Goal: Task Accomplishment & Management: Use online tool/utility

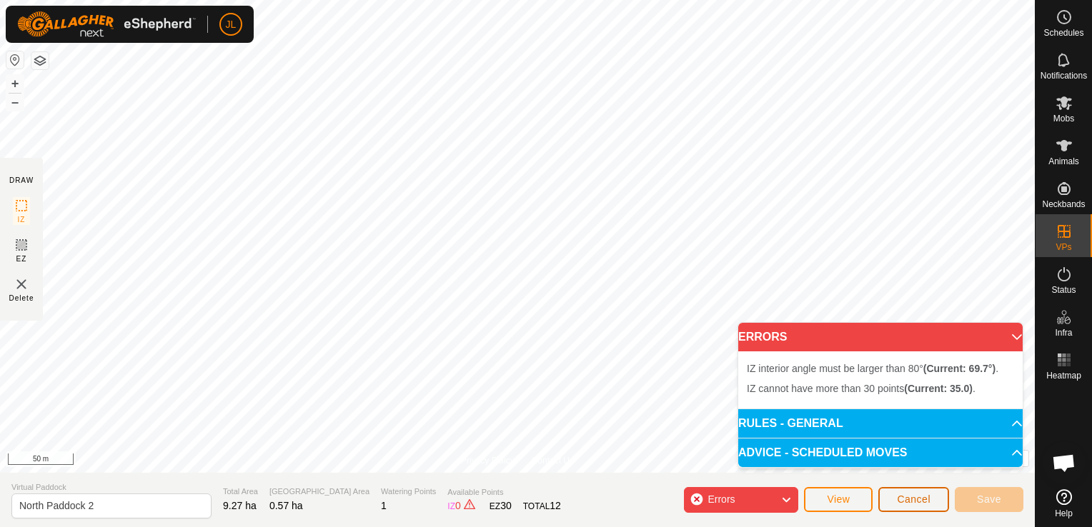
click at [918, 497] on span "Cancel" at bounding box center [914, 499] width 34 height 11
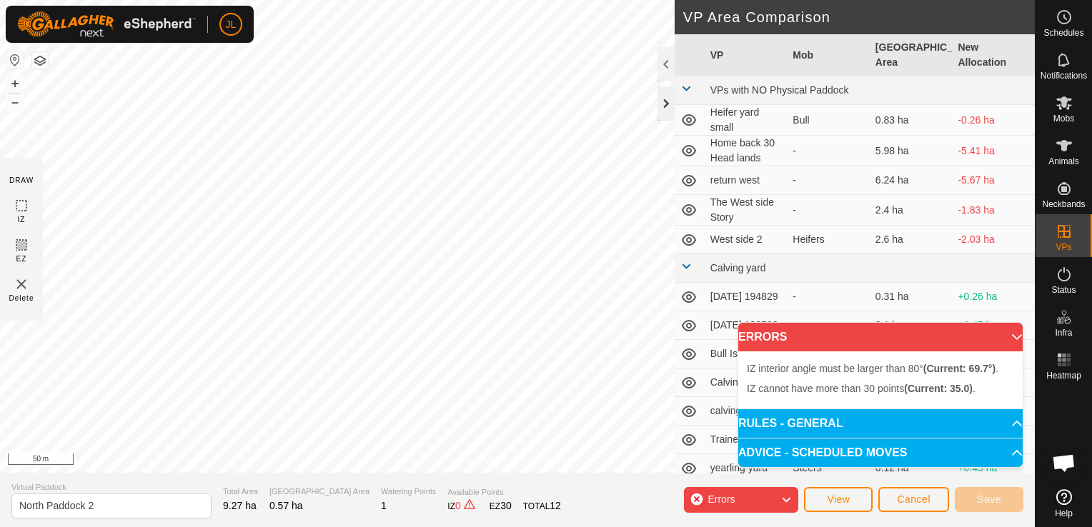
click at [664, 104] on div at bounding box center [665, 103] width 17 height 34
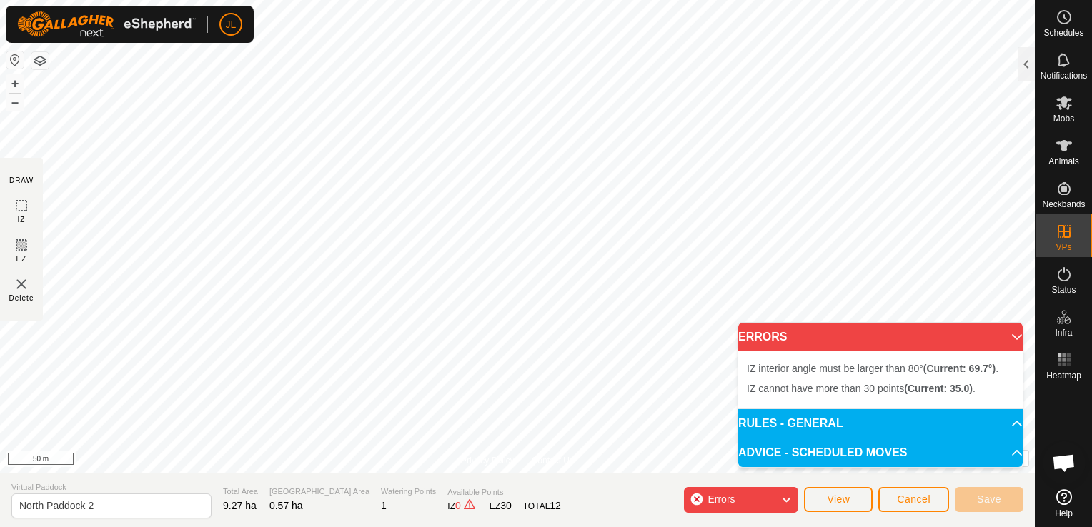
click at [1008, 339] on p-accordion-header "ERRORS" at bounding box center [880, 337] width 284 height 29
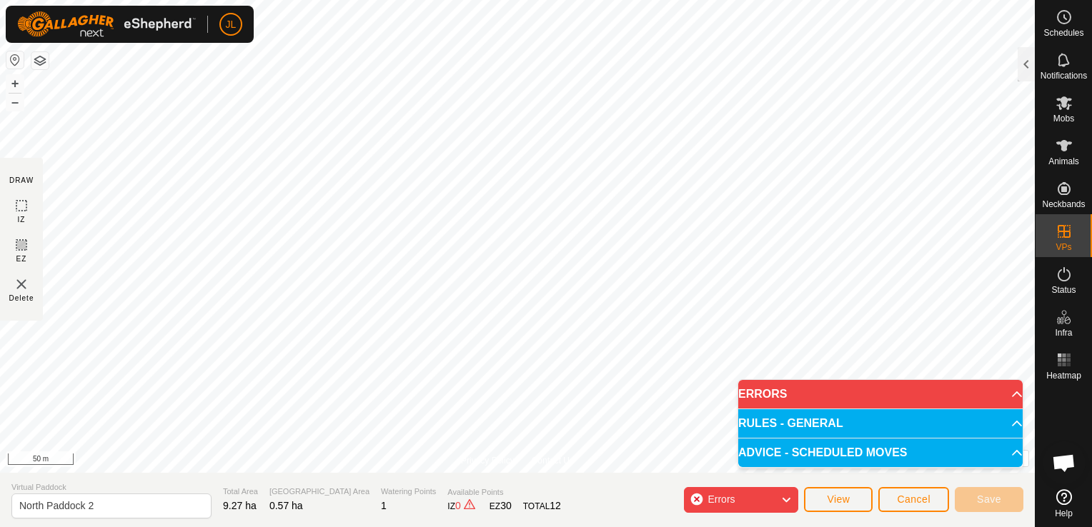
click at [790, 496] on icon at bounding box center [785, 500] width 11 height 19
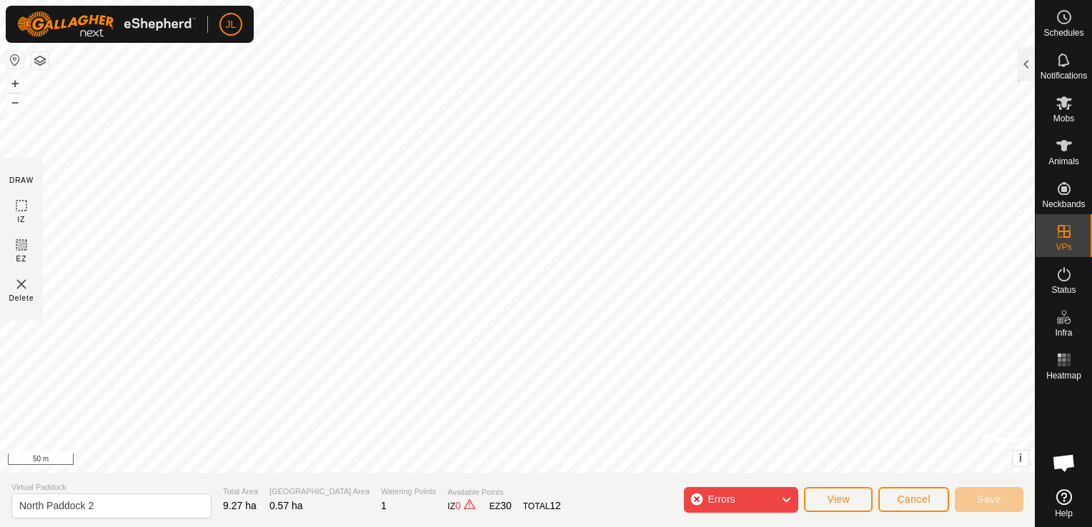
click at [786, 502] on icon at bounding box center [785, 500] width 11 height 19
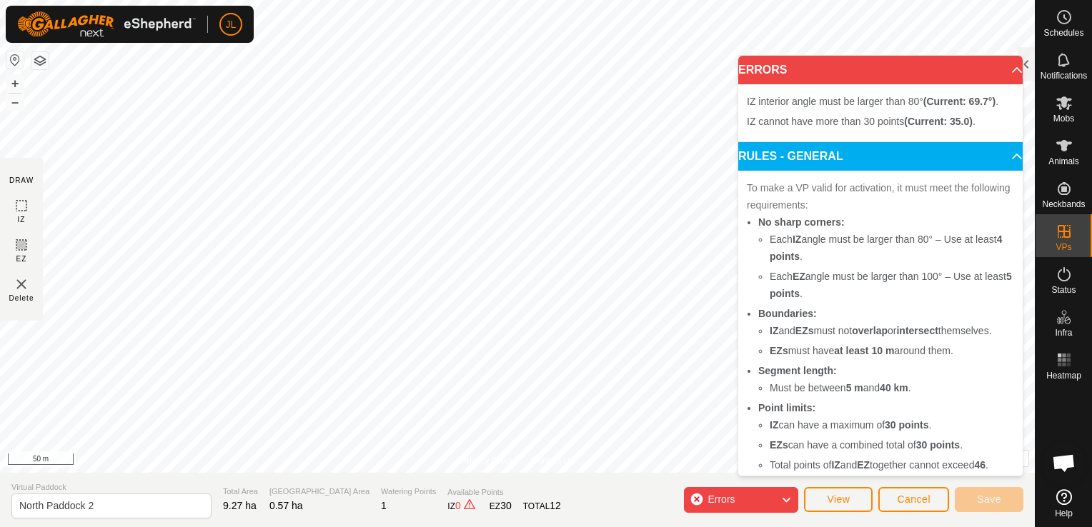
click at [996, 72] on p-accordion-header "ERRORS" at bounding box center [880, 70] width 284 height 29
click at [907, 505] on span "Cancel" at bounding box center [914, 499] width 34 height 11
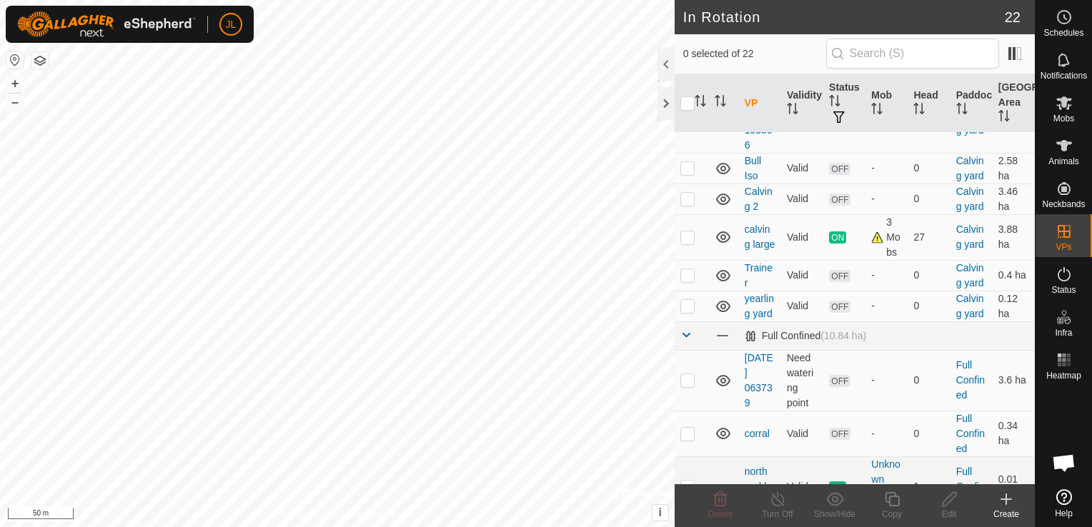
scroll to position [776, 0]
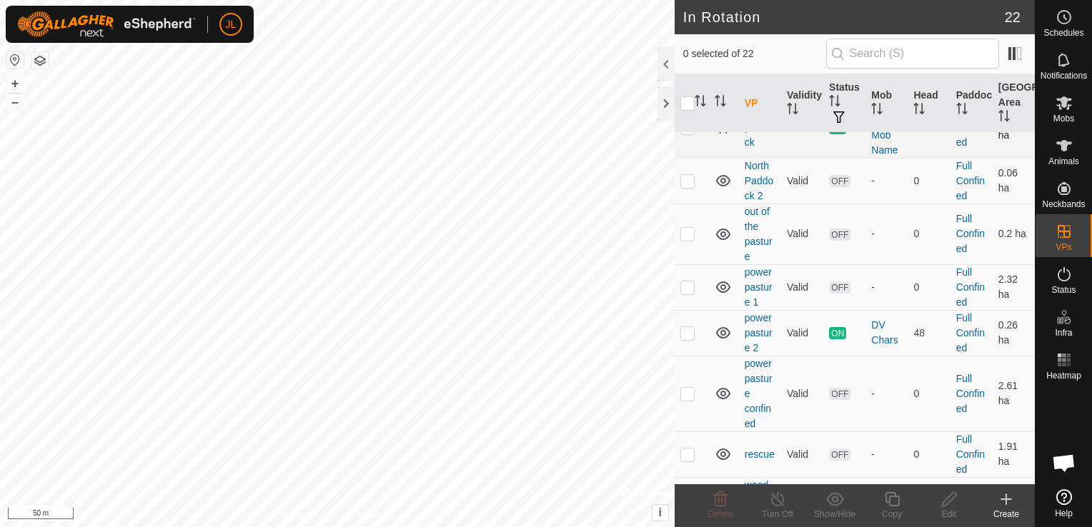
click at [723, 137] on icon at bounding box center [723, 127] width 17 height 17
click at [683, 187] on p-checkbox at bounding box center [687, 180] width 14 height 11
click at [670, 105] on div at bounding box center [665, 103] width 17 height 34
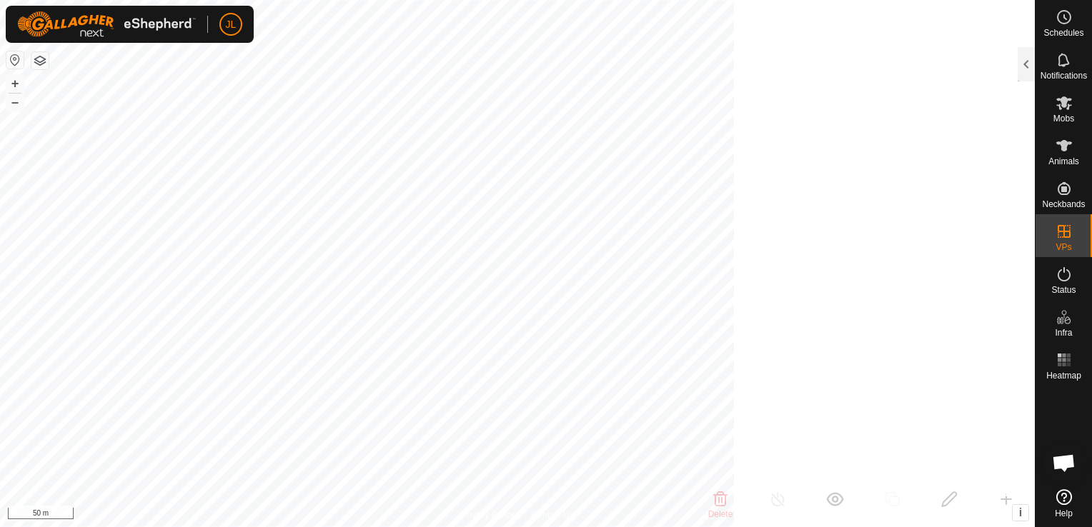
scroll to position [3239, 0]
checkbox input "false"
click at [1032, 62] on div at bounding box center [1026, 64] width 17 height 34
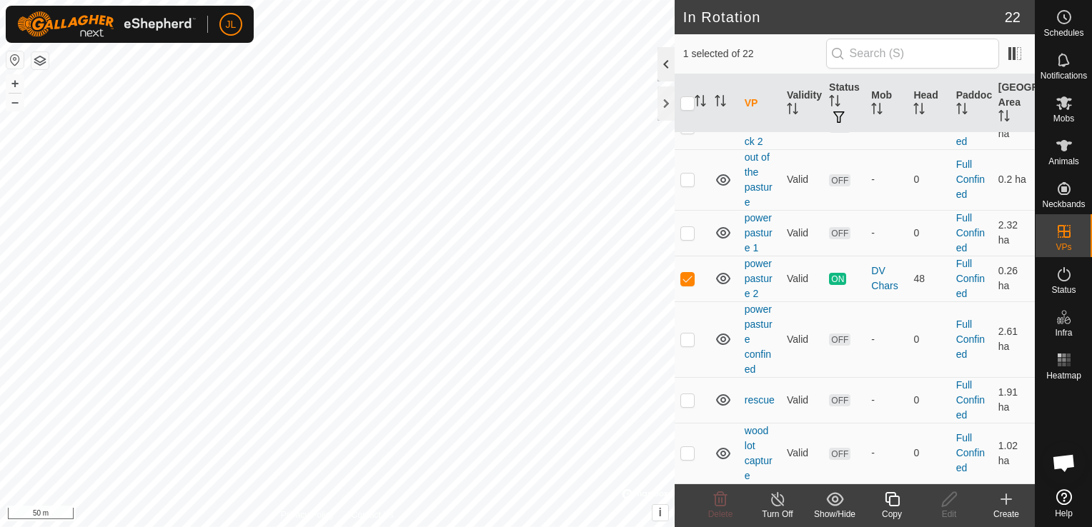
scroll to position [776, 0]
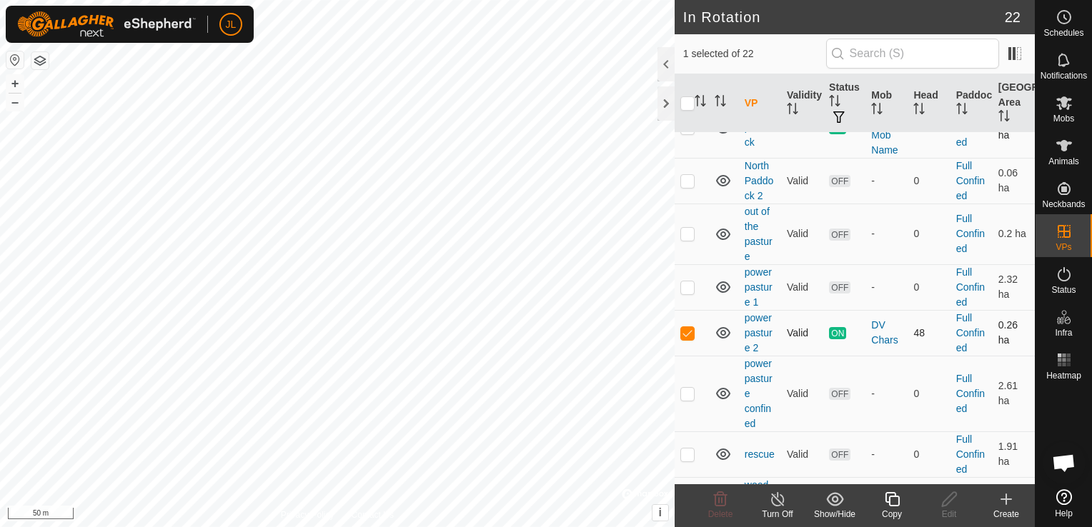
click at [683, 339] on p-checkbox at bounding box center [687, 332] width 14 height 11
checkbox input "false"
click at [685, 187] on p-checkbox at bounding box center [687, 180] width 14 height 11
checkbox input "true"
click at [948, 506] on icon at bounding box center [950, 499] width 18 height 17
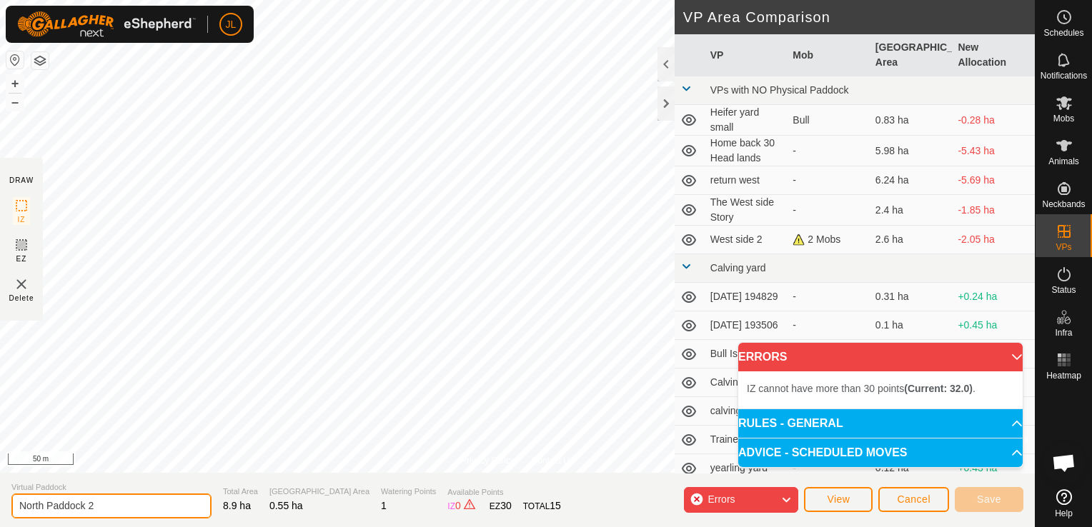
click at [98, 509] on input "North Paddock 2" at bounding box center [111, 506] width 200 height 25
type input "North Paddock r1"
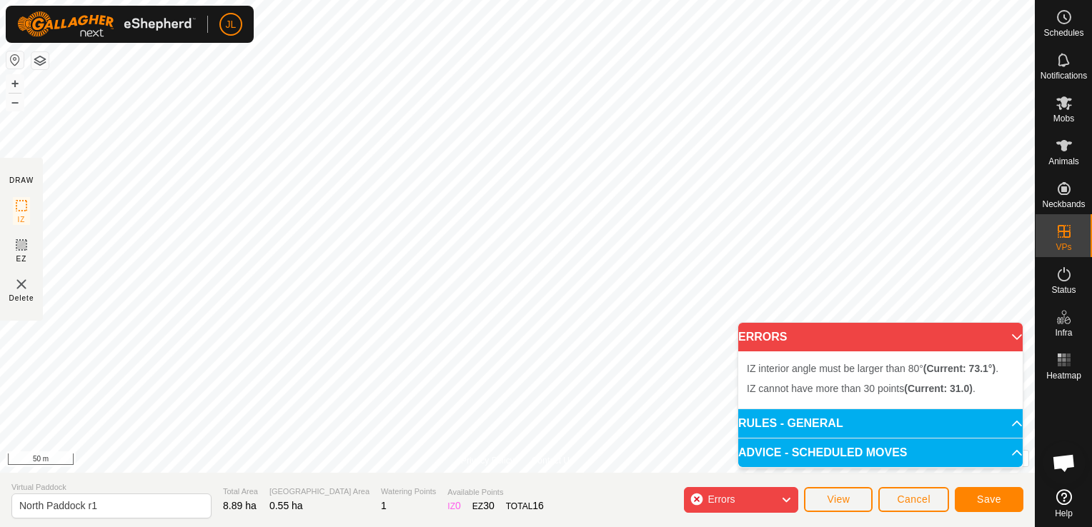
click at [698, 499] on div "Errors" at bounding box center [741, 500] width 114 height 26
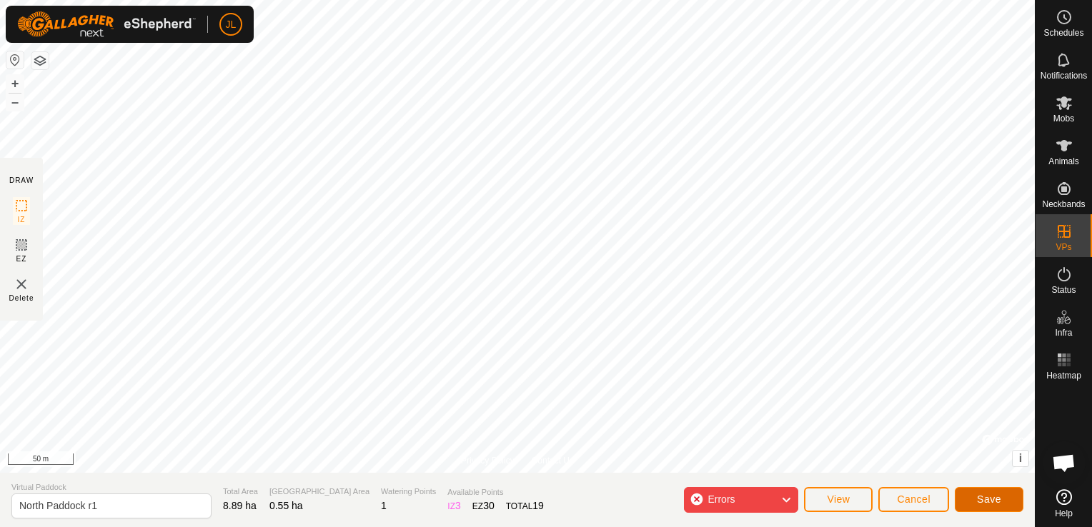
click at [978, 504] on span "Save" at bounding box center [989, 499] width 24 height 11
click at [912, 499] on span "Cancel" at bounding box center [914, 499] width 34 height 11
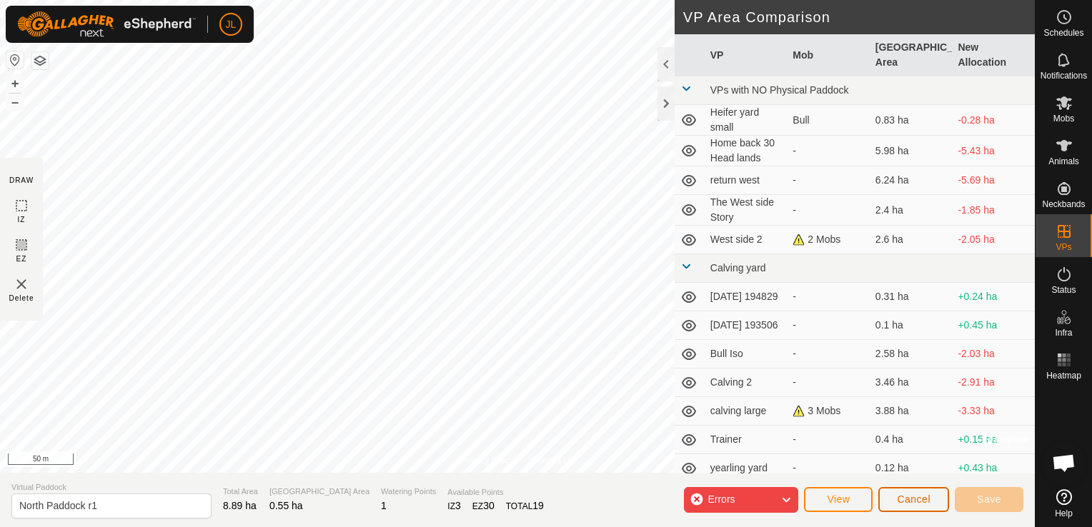
click at [921, 499] on span "Cancel" at bounding box center [914, 499] width 34 height 11
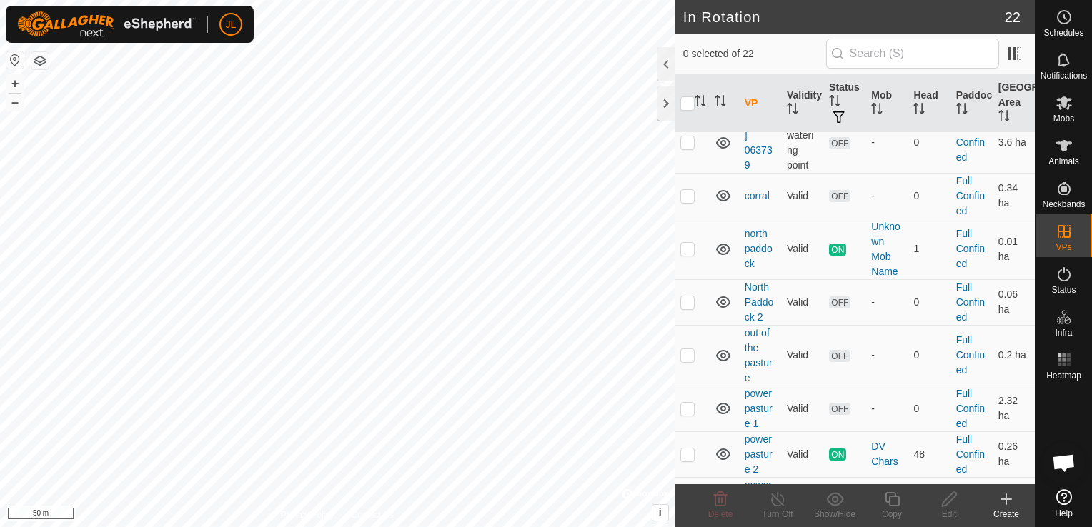
scroll to position [652, 0]
click at [686, 310] on p-checkbox at bounding box center [687, 304] width 14 height 11
checkbox input "true"
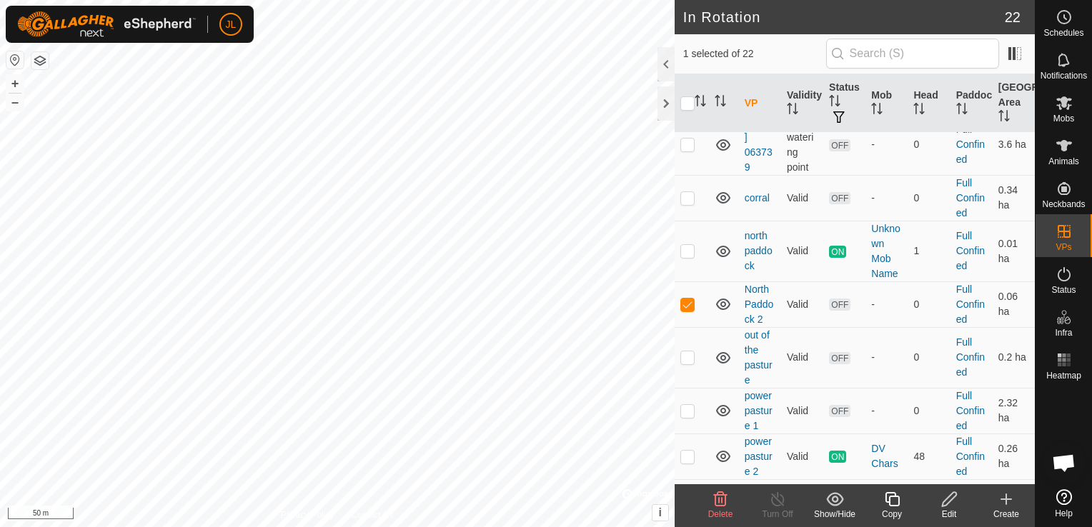
click at [948, 505] on icon at bounding box center [950, 499] width 18 height 17
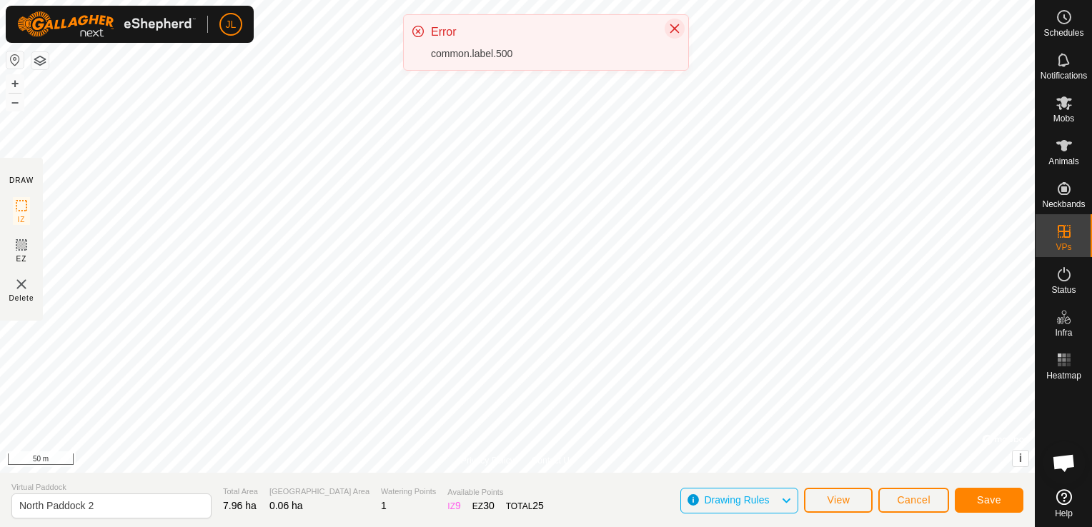
click at [681, 31] on button "Close" at bounding box center [675, 29] width 20 height 20
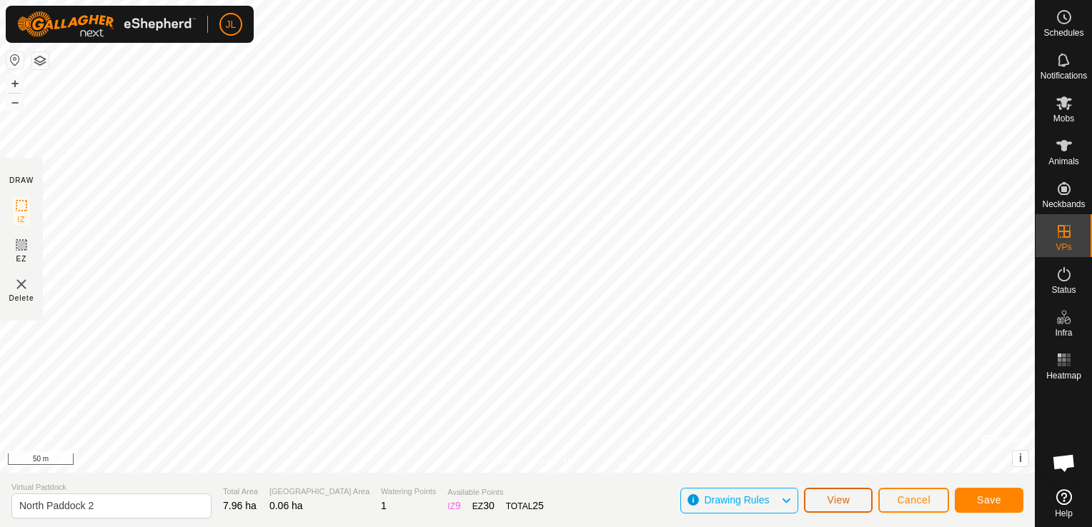
click at [840, 496] on span "View" at bounding box center [838, 500] width 23 height 11
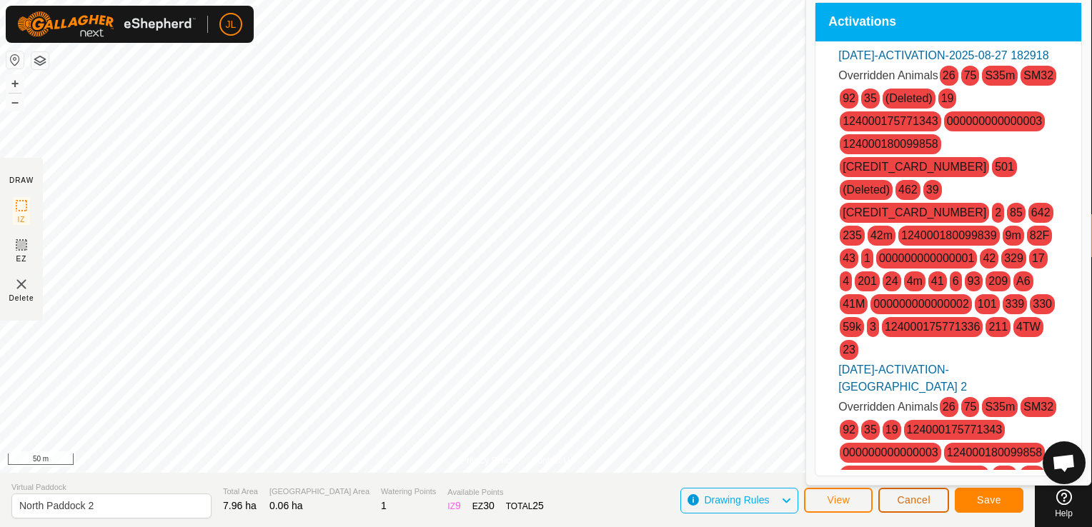
click at [916, 507] on button "Cancel" at bounding box center [913, 500] width 71 height 25
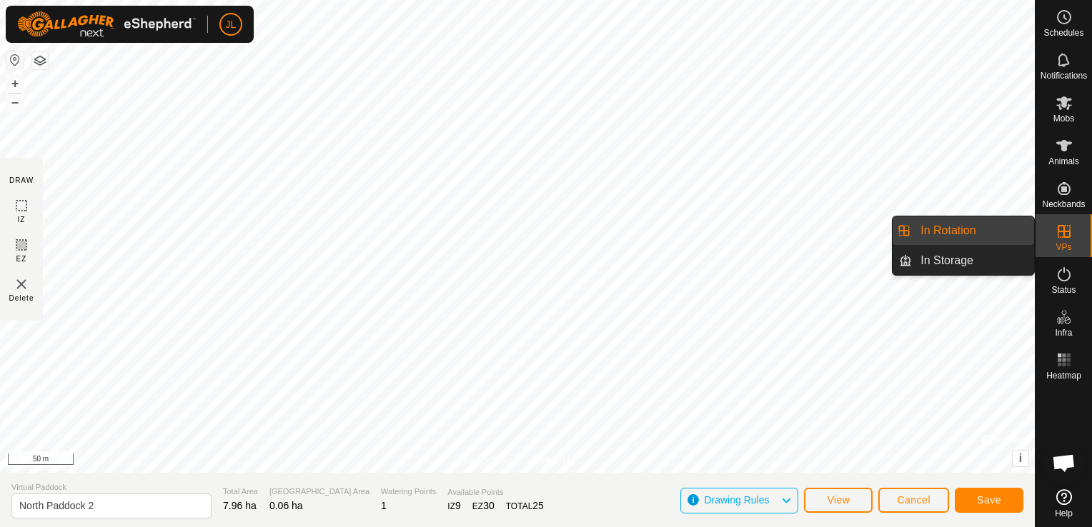
click at [1062, 227] on icon at bounding box center [1064, 231] width 17 height 17
click at [981, 225] on link "In Rotation" at bounding box center [973, 231] width 122 height 29
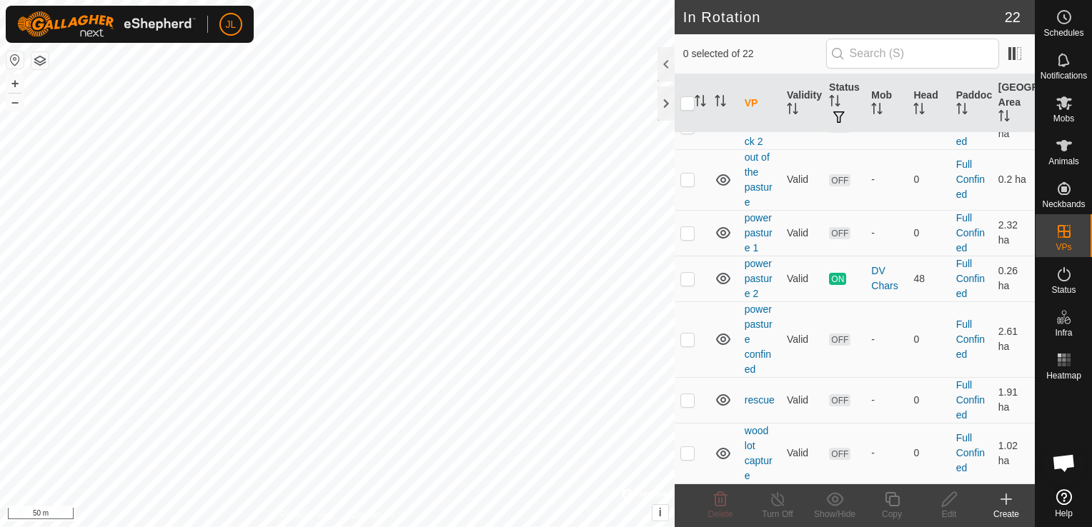
scroll to position [856, 0]
drag, startPoint x: 1018, startPoint y: 84, endPoint x: 1028, endPoint y: 83, distance: 10.1
click at [1028, 83] on div "VP Validity Status Mob Head Paddock Grazing Area VPs with NO Physical Paddock H…" at bounding box center [855, 279] width 360 height 410
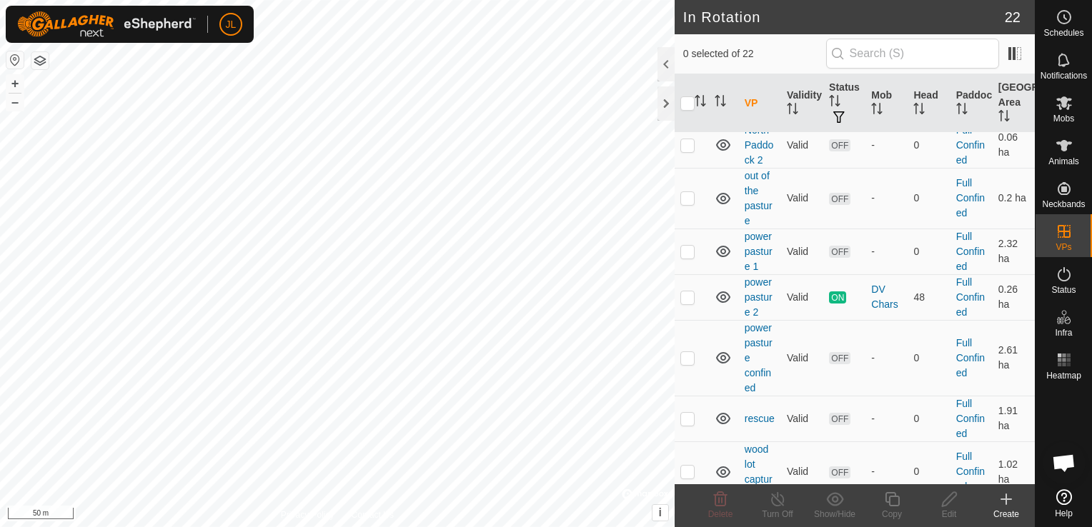
scroll to position [799, 0]
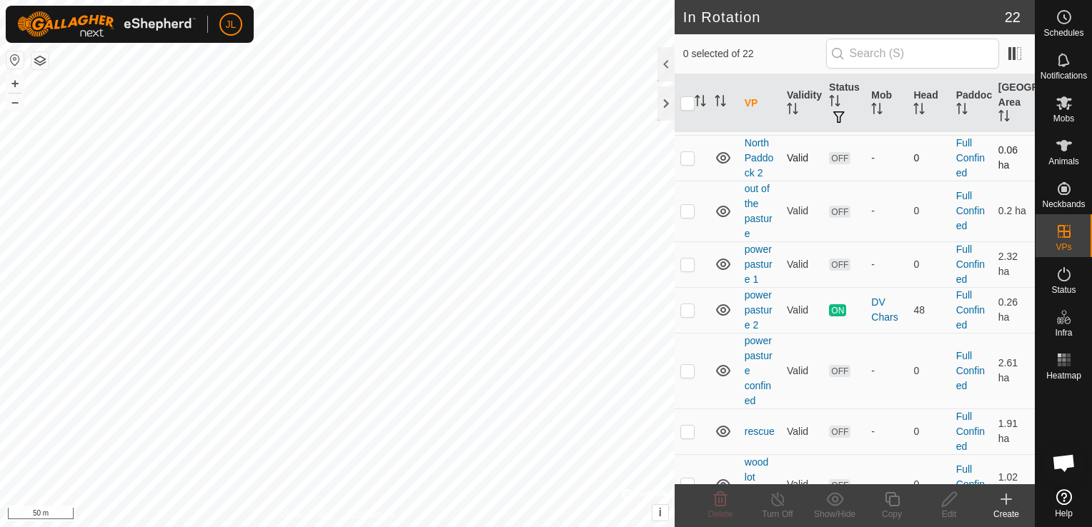
click at [685, 164] on p-checkbox at bounding box center [687, 157] width 14 height 11
checkbox input "true"
click at [946, 502] on icon at bounding box center [950, 499] width 18 height 17
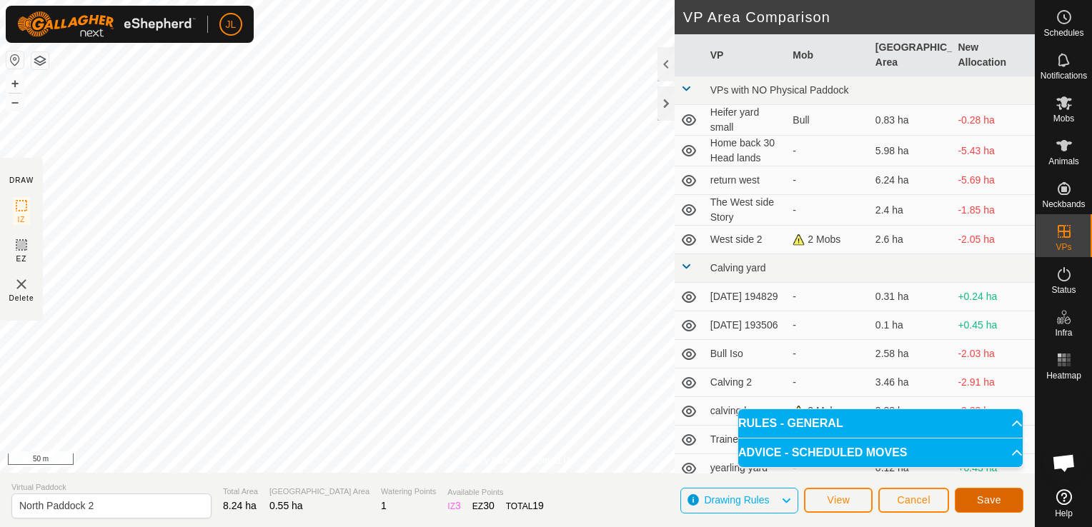
click at [988, 501] on span "Save" at bounding box center [989, 500] width 24 height 11
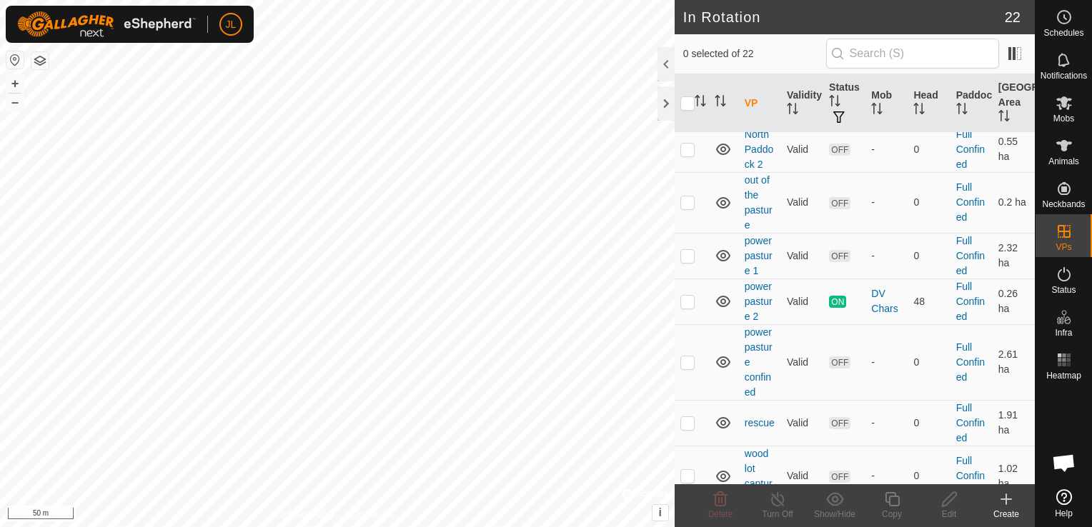
scroll to position [799, 0]
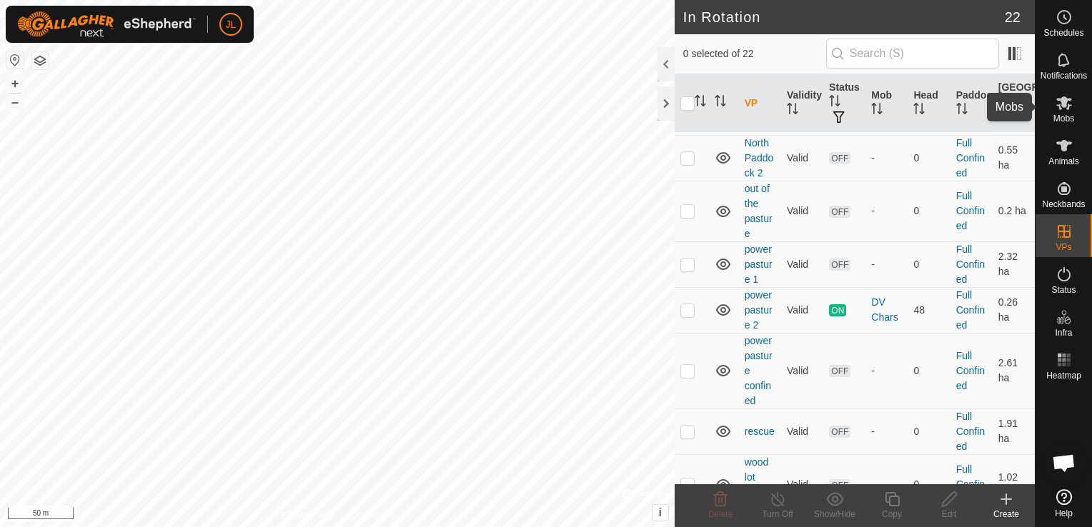
click at [1061, 116] on span "Mobs" at bounding box center [1063, 118] width 21 height 9
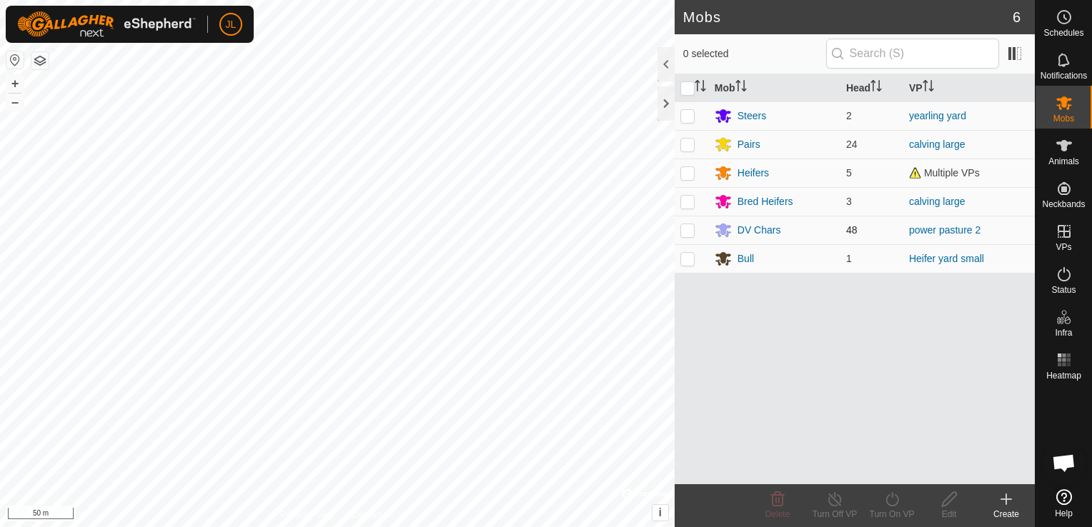
click at [688, 235] on p-checkbox at bounding box center [687, 229] width 14 height 11
checkbox input "true"
click at [891, 497] on icon at bounding box center [892, 499] width 18 height 17
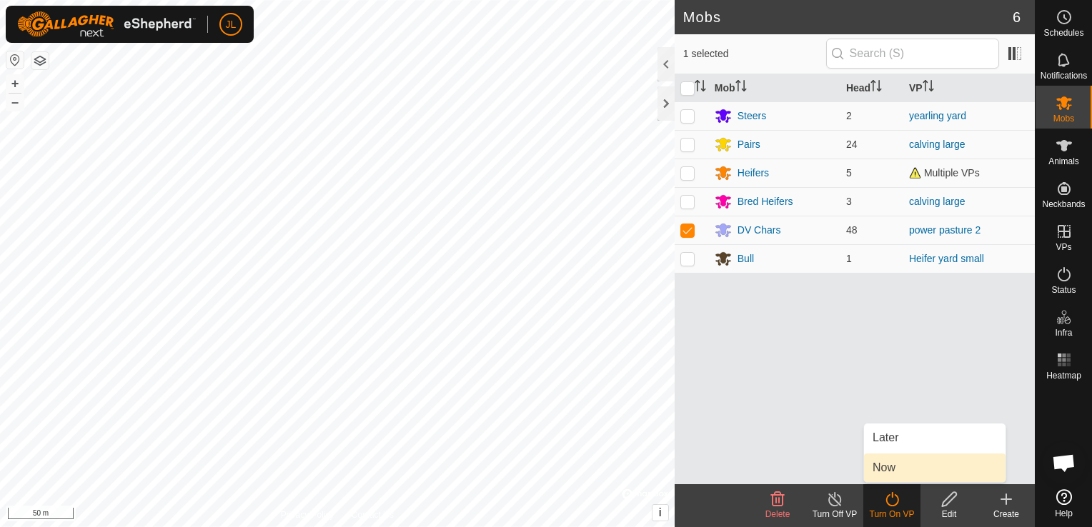
click at [887, 472] on link "Now" at bounding box center [935, 468] width 142 height 29
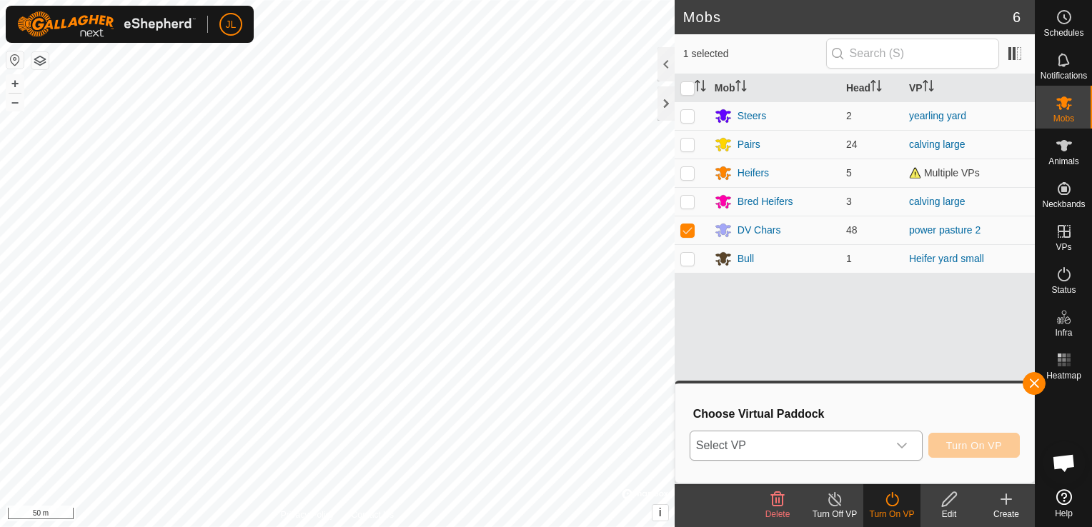
click at [903, 443] on icon "dropdown trigger" at bounding box center [901, 445] width 11 height 11
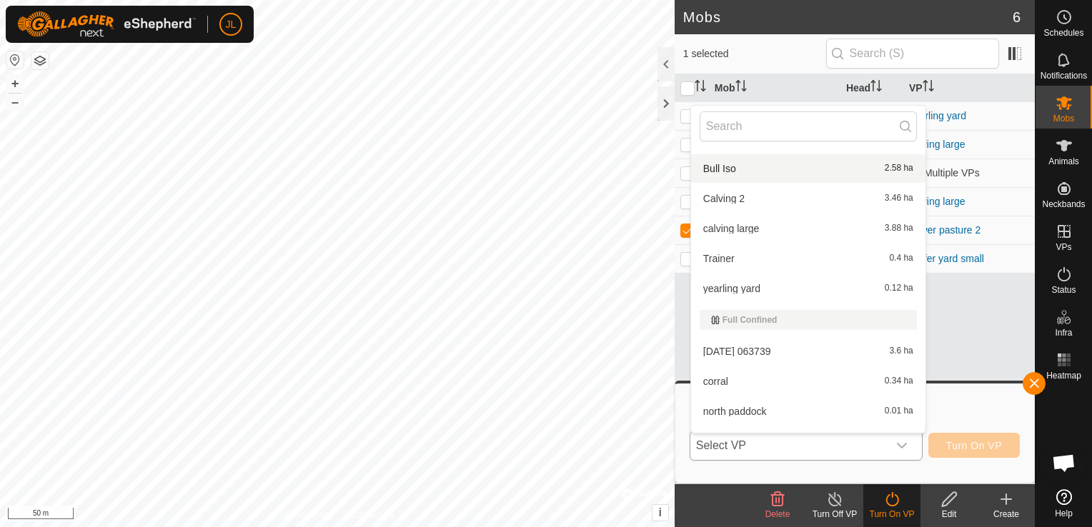
scroll to position [472, 0]
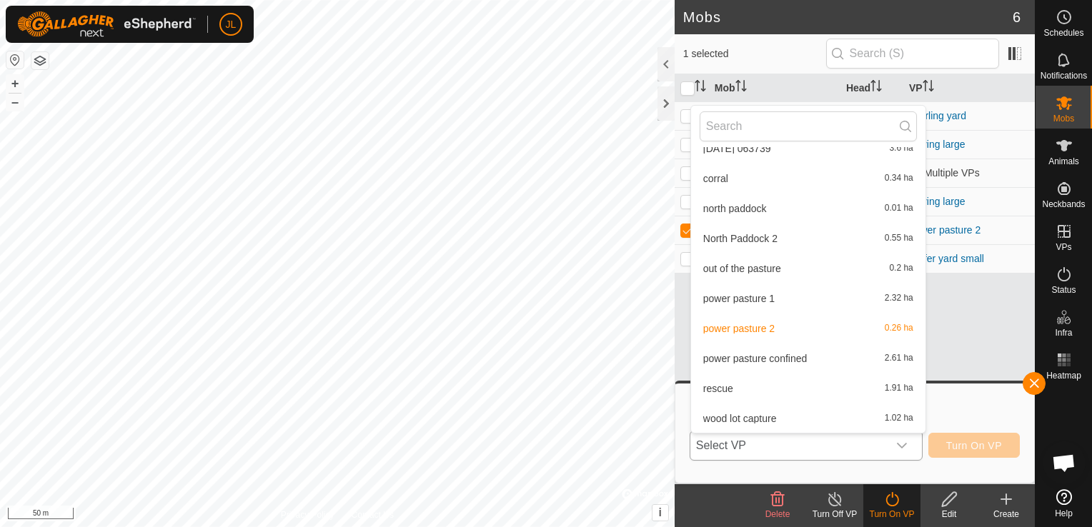
click at [764, 244] on li "North Paddock 2 0.55 ha" at bounding box center [808, 238] width 234 height 29
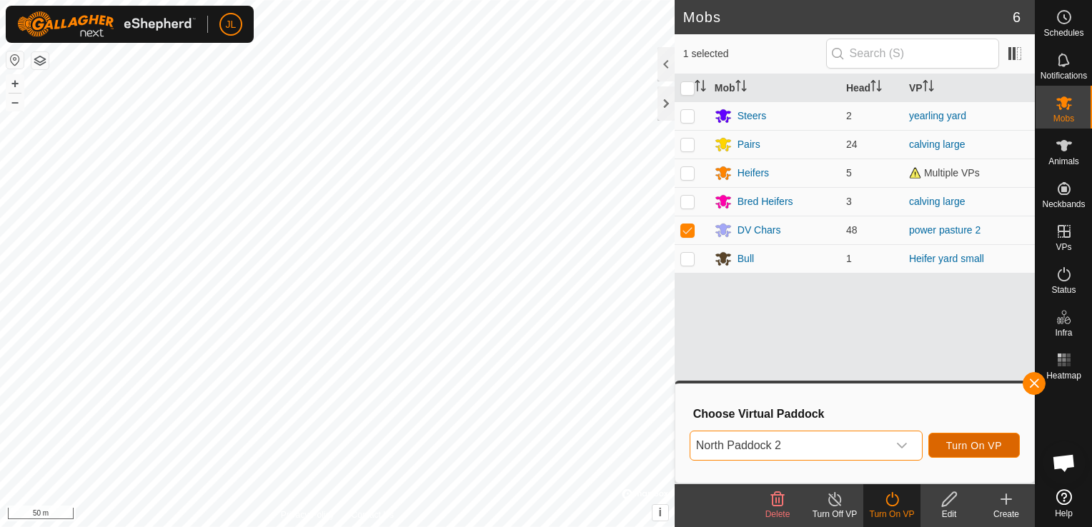
click at [975, 446] on span "Turn On VP" at bounding box center [974, 445] width 56 height 11
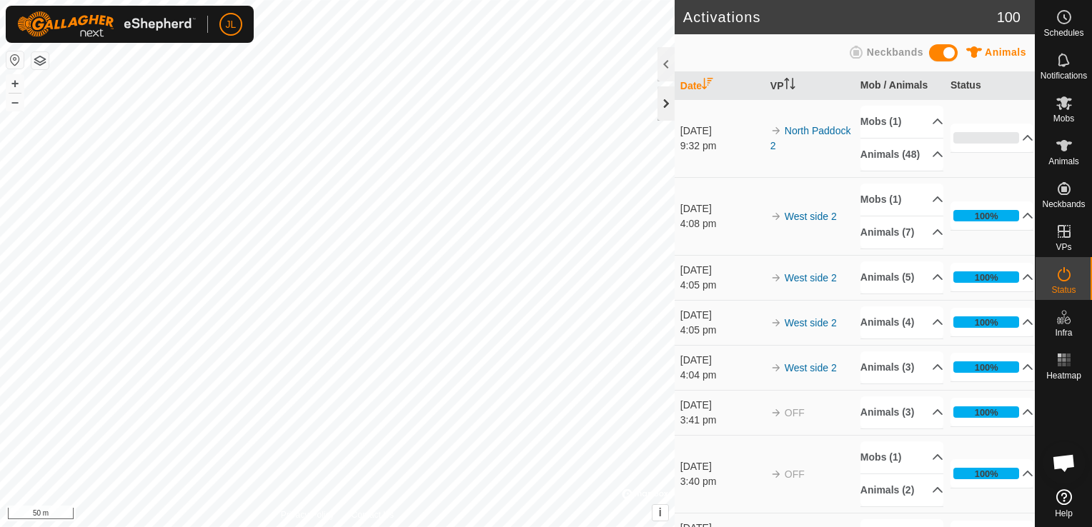
click at [667, 109] on div at bounding box center [665, 103] width 17 height 34
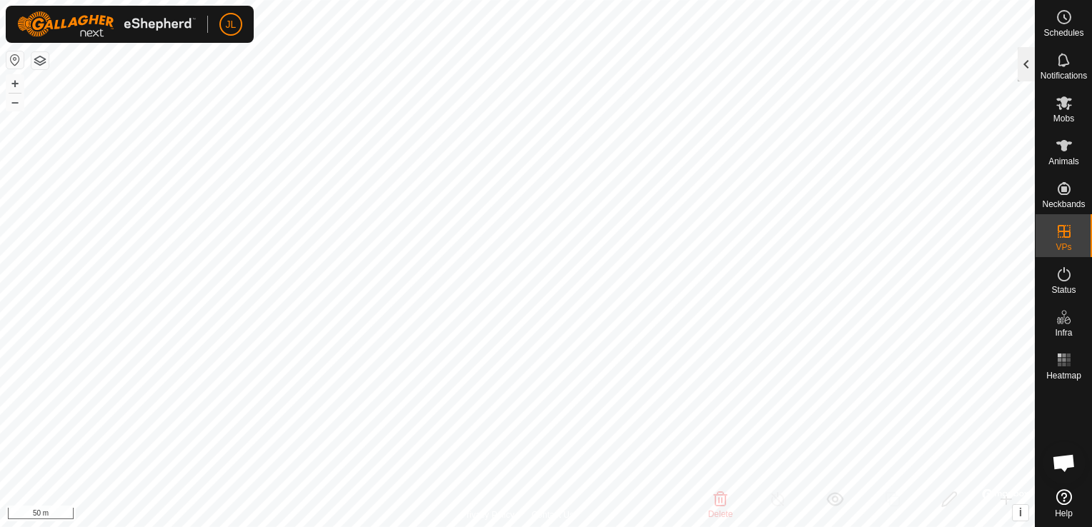
click at [1025, 70] on div at bounding box center [1026, 64] width 17 height 34
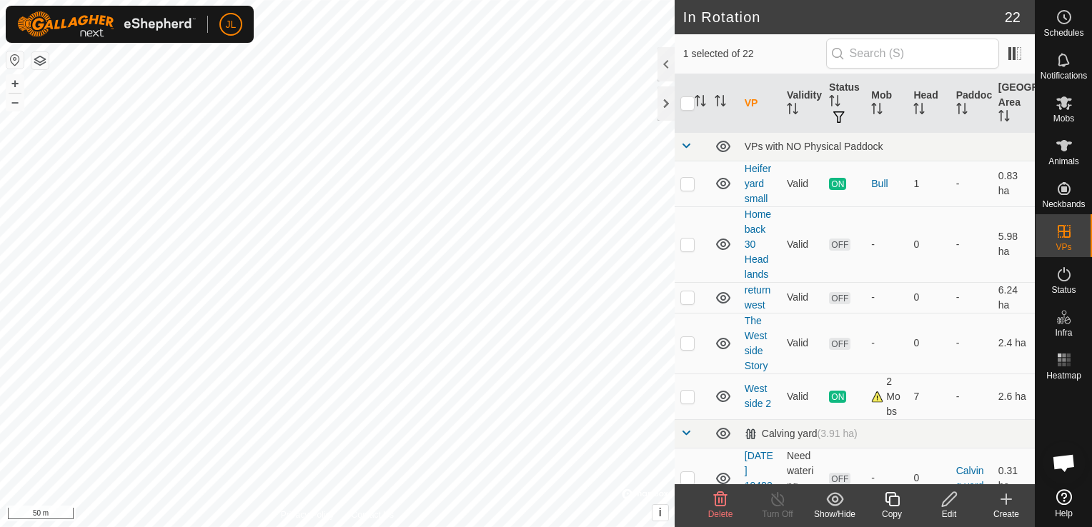
click at [945, 507] on icon at bounding box center [949, 499] width 14 height 14
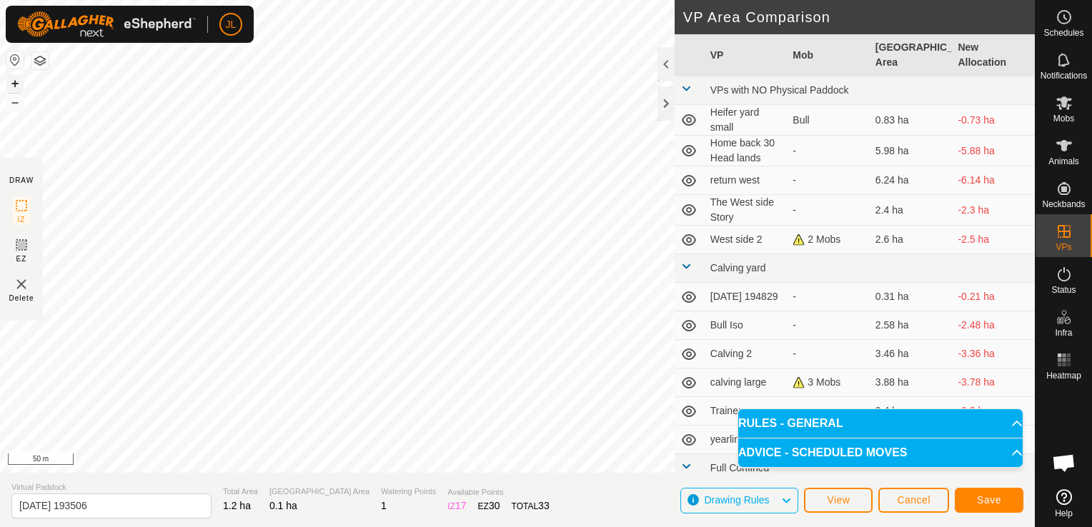
click at [11, 79] on button "+" at bounding box center [14, 83] width 17 height 17
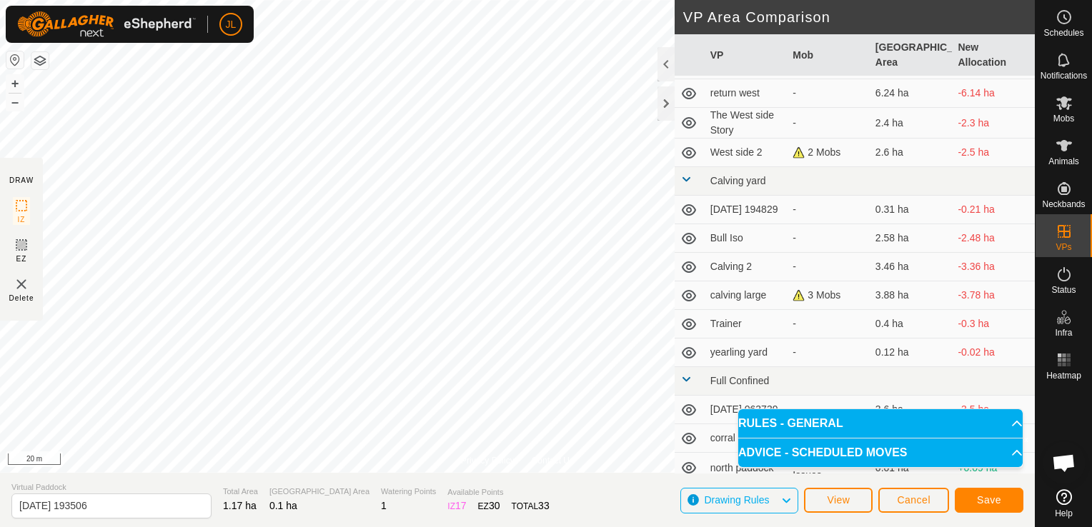
scroll to position [86, 0]
click at [984, 500] on span "Save" at bounding box center [989, 500] width 24 height 11
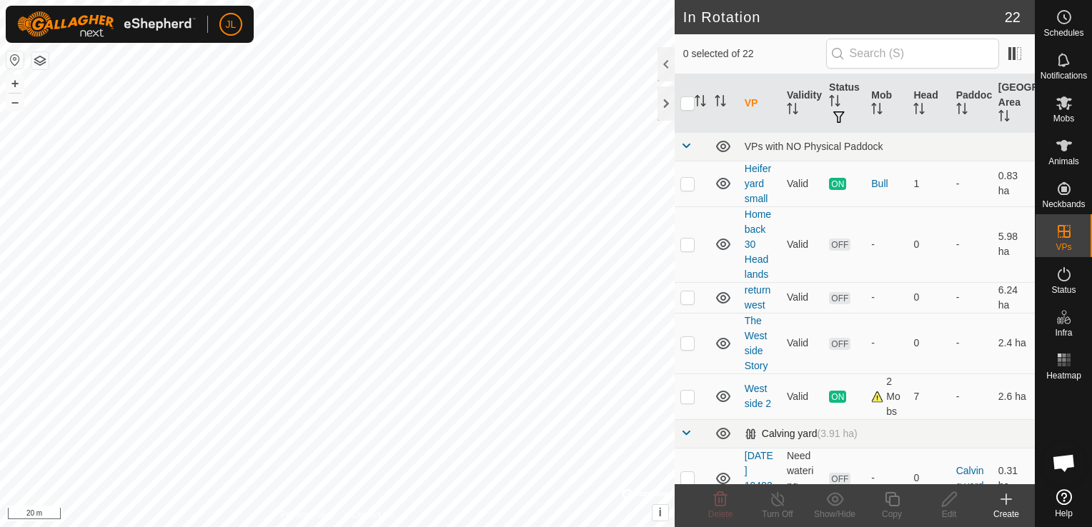
checkbox input "true"
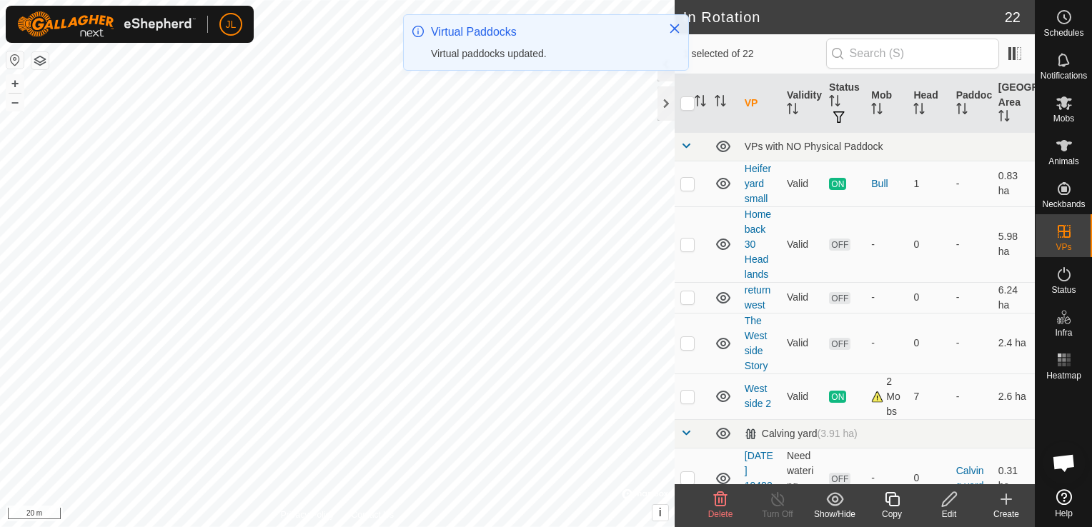
click at [944, 502] on icon at bounding box center [949, 499] width 14 height 14
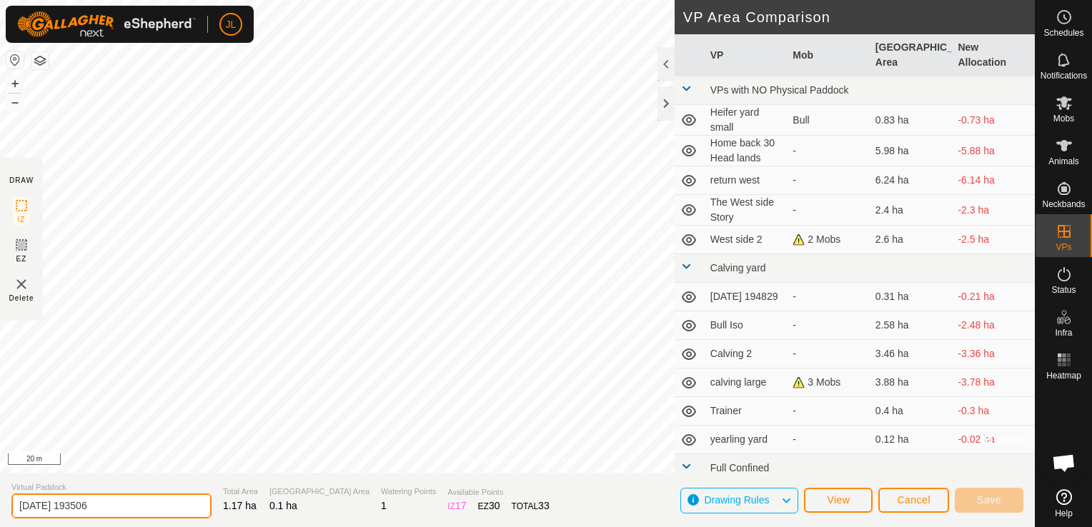
click at [114, 509] on input "[DATE] 193506" at bounding box center [111, 506] width 200 height 25
type input "2"
type input "Bul barn access"
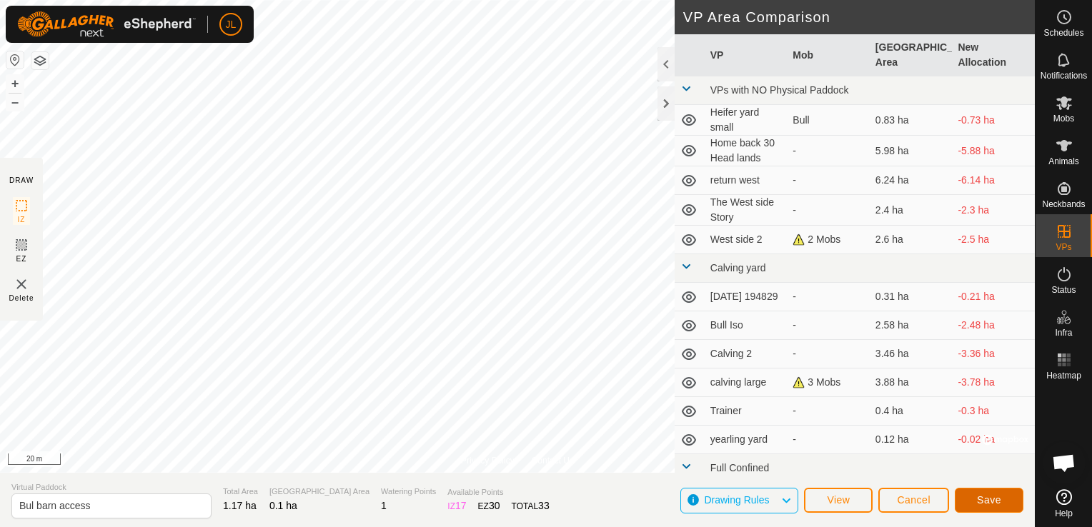
click at [993, 505] on span "Save" at bounding box center [989, 500] width 24 height 11
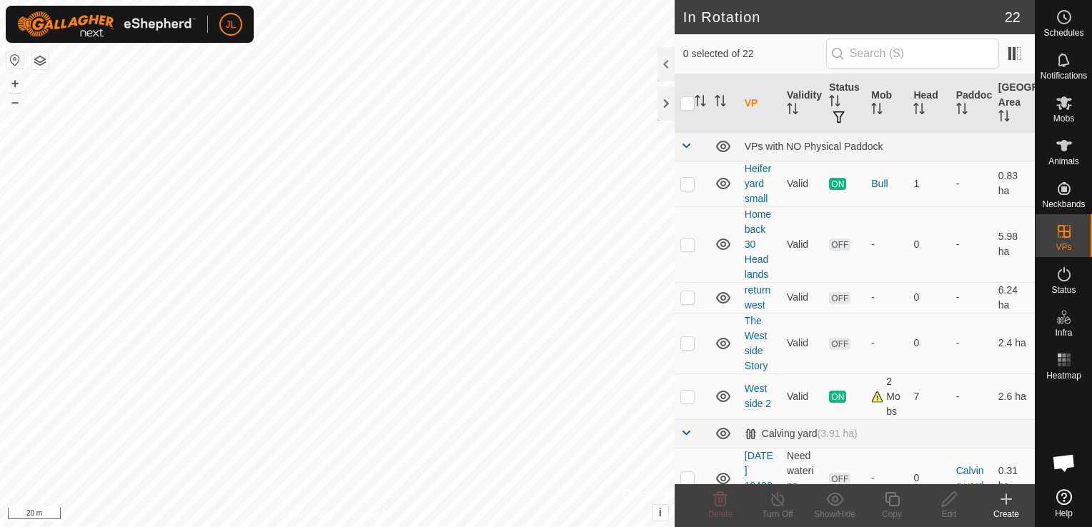
scroll to position [359, 0]
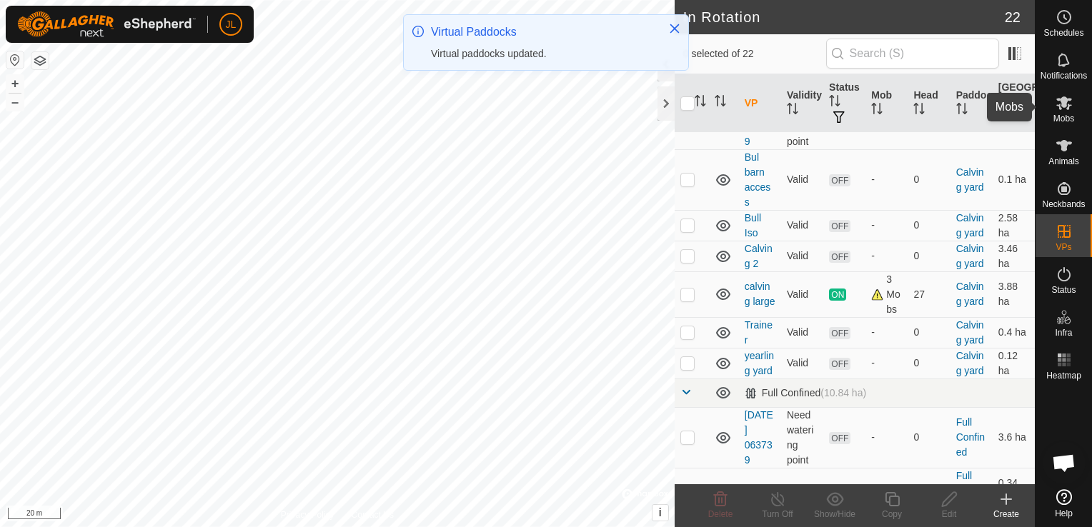
click at [1066, 108] on icon at bounding box center [1064, 102] width 17 height 17
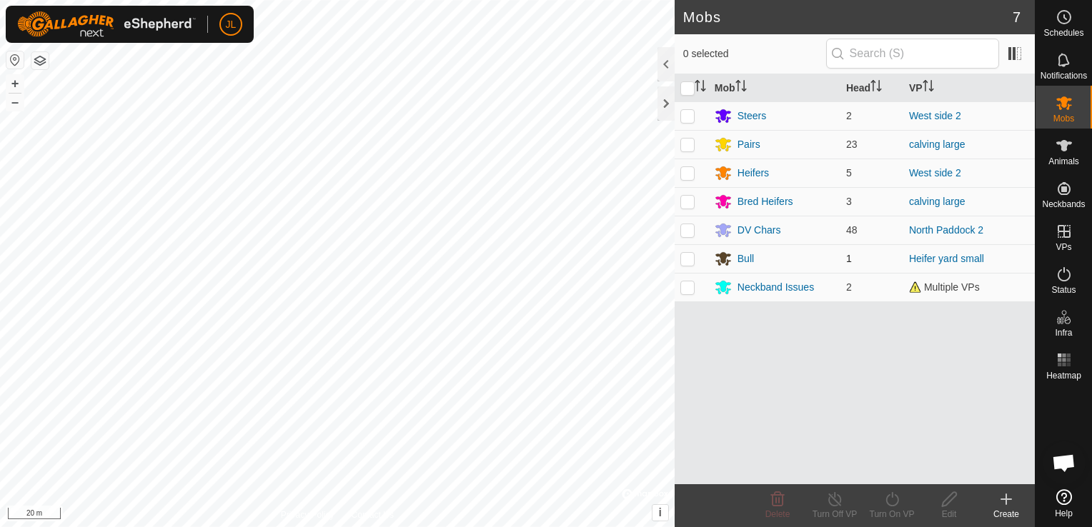
click at [685, 257] on p-checkbox at bounding box center [687, 258] width 14 height 11
checkbox input "true"
click at [894, 505] on icon at bounding box center [892, 499] width 18 height 17
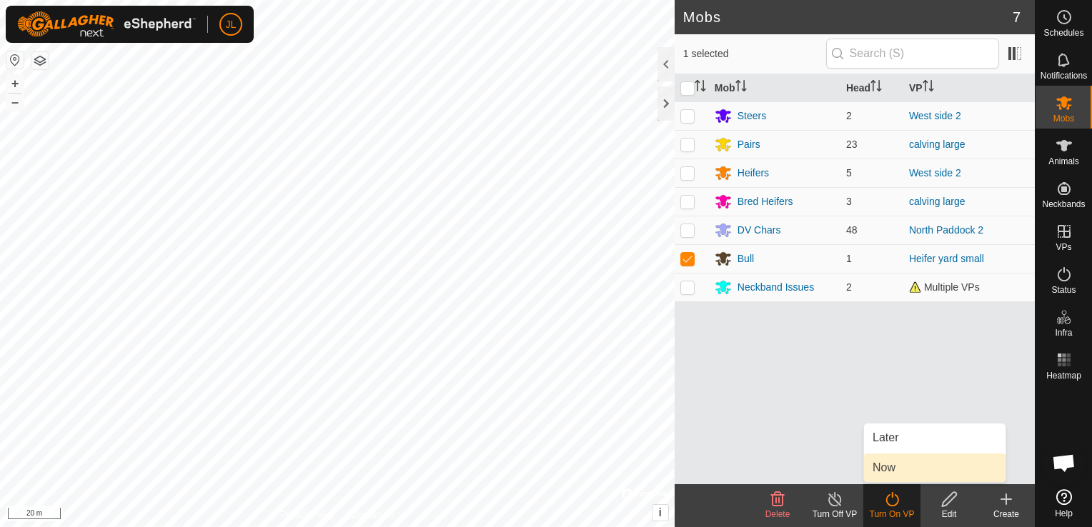
click at [885, 470] on link "Now" at bounding box center [935, 468] width 142 height 29
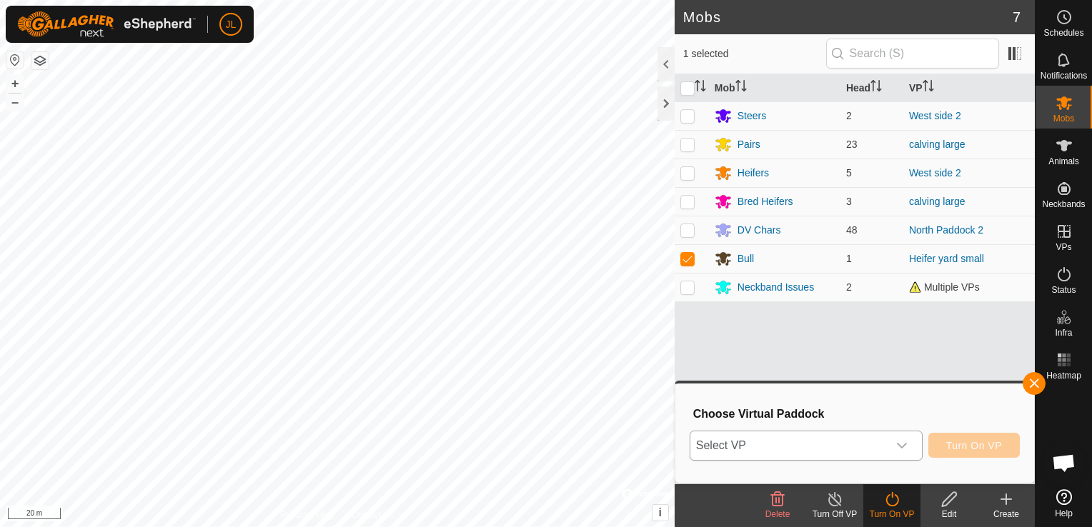
click at [903, 437] on div "dropdown trigger" at bounding box center [902, 446] width 29 height 29
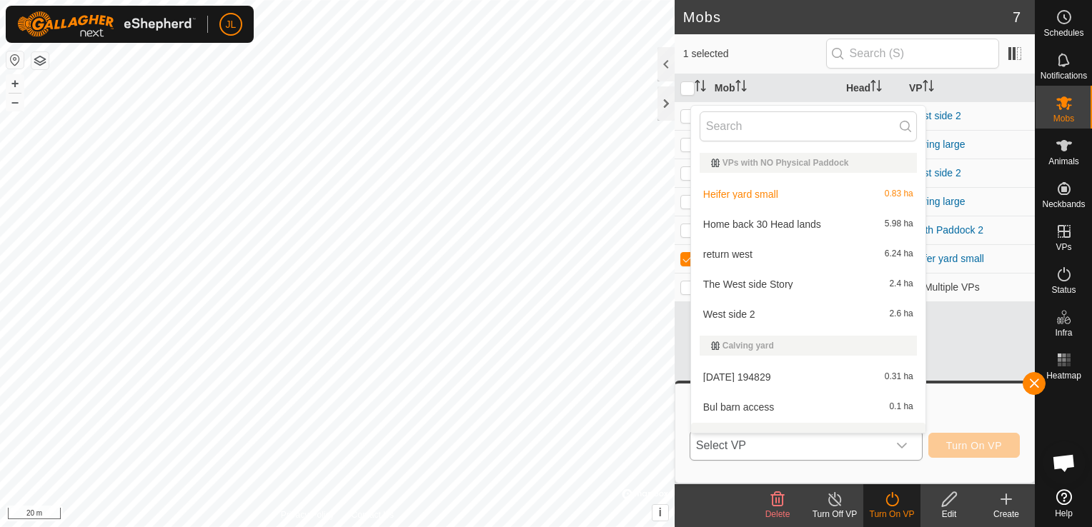
scroll to position [19, 0]
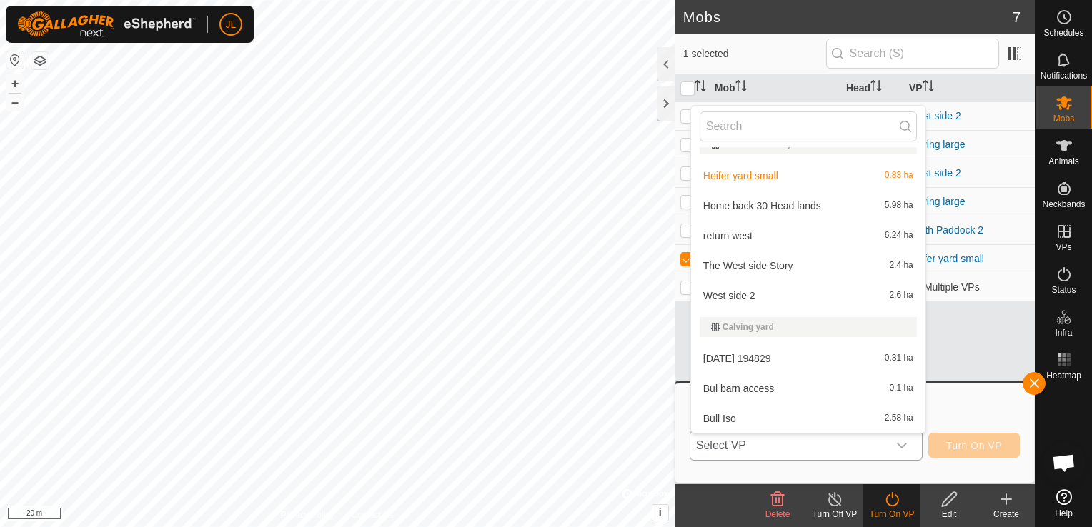
click at [818, 389] on li "Bul barn access 0.1 ha" at bounding box center [808, 388] width 234 height 29
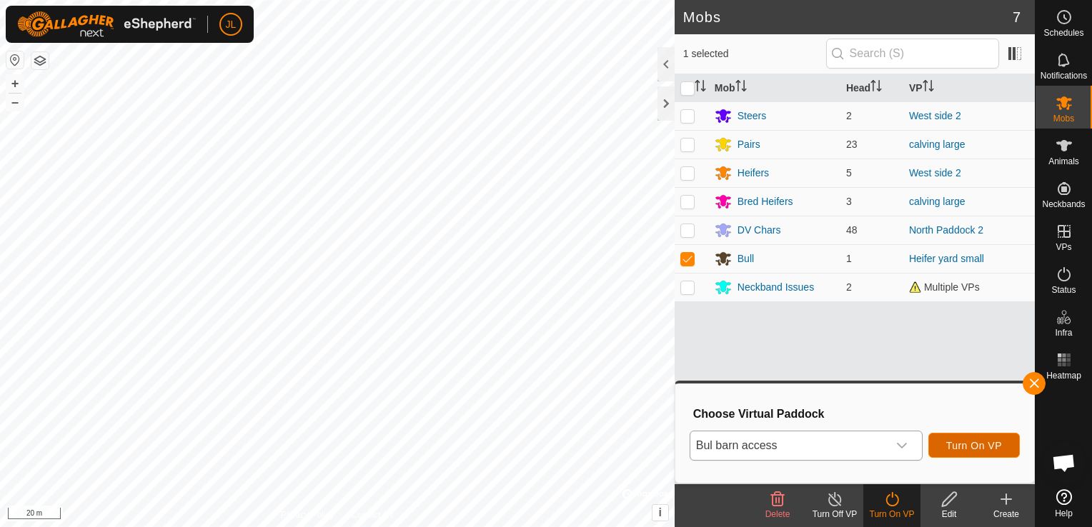
click at [977, 445] on span "Turn On VP" at bounding box center [974, 445] width 56 height 11
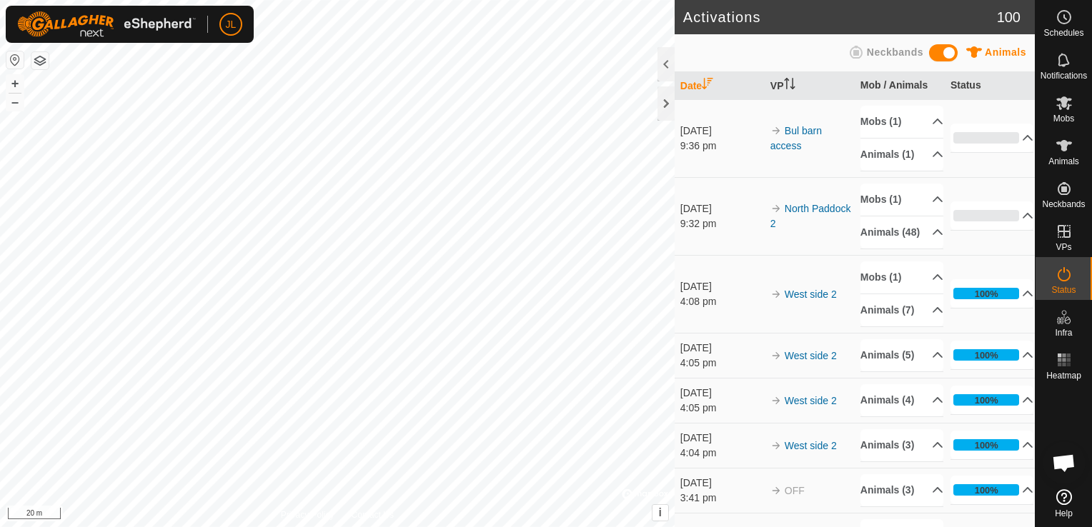
click at [391, 0] on html "JL Schedules Notifications Mobs Animals Neckbands VPs Status Infra Heatmap Help…" at bounding box center [546, 263] width 1092 height 527
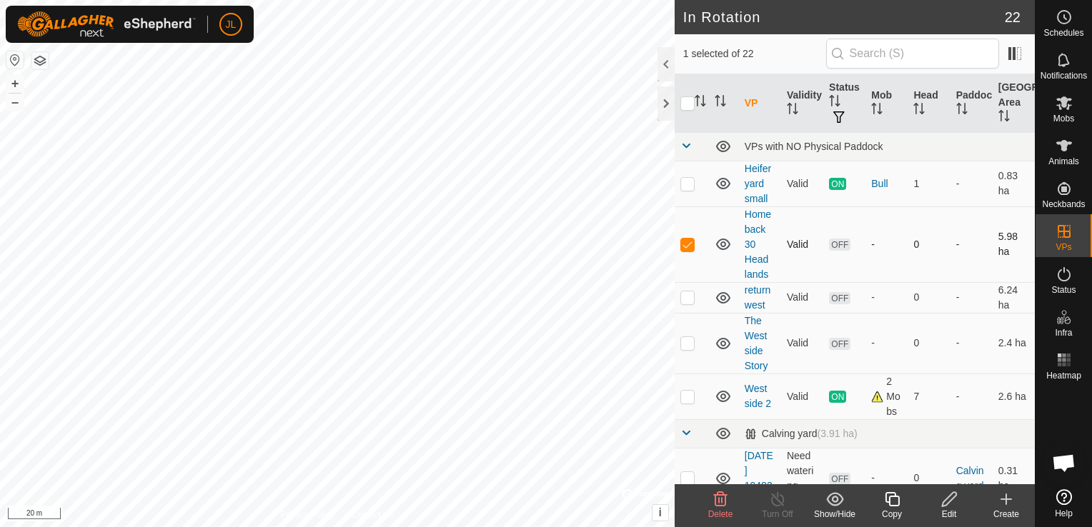
click at [689, 239] on p-checkbox at bounding box center [687, 244] width 14 height 11
checkbox input "false"
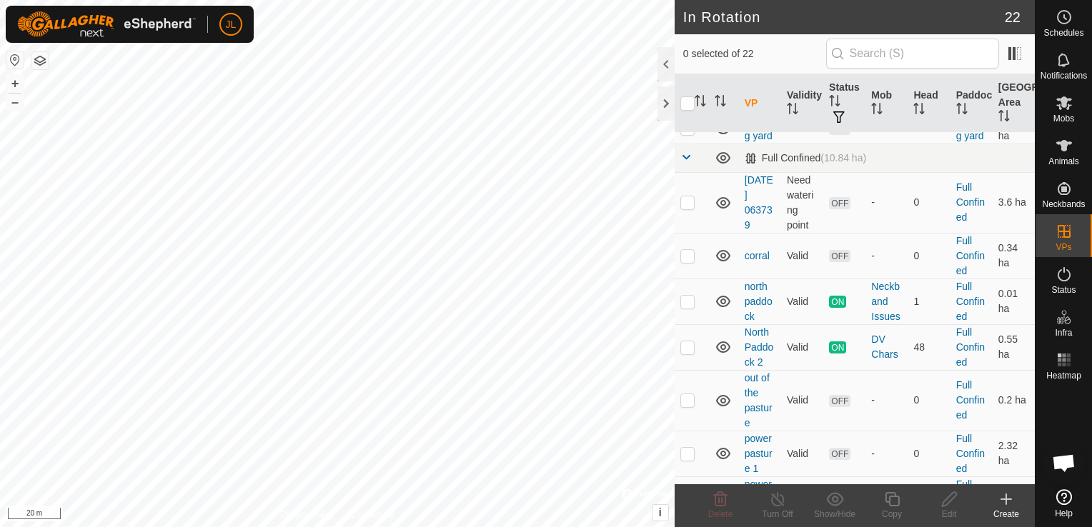
scroll to position [600, 0]
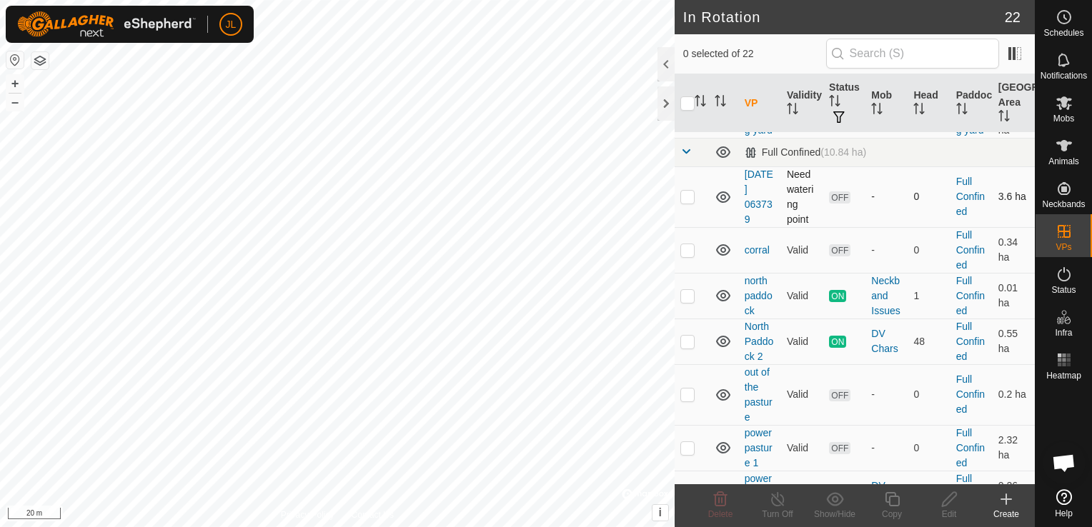
click at [685, 202] on p-checkbox at bounding box center [687, 196] width 14 height 11
checkbox input "false"
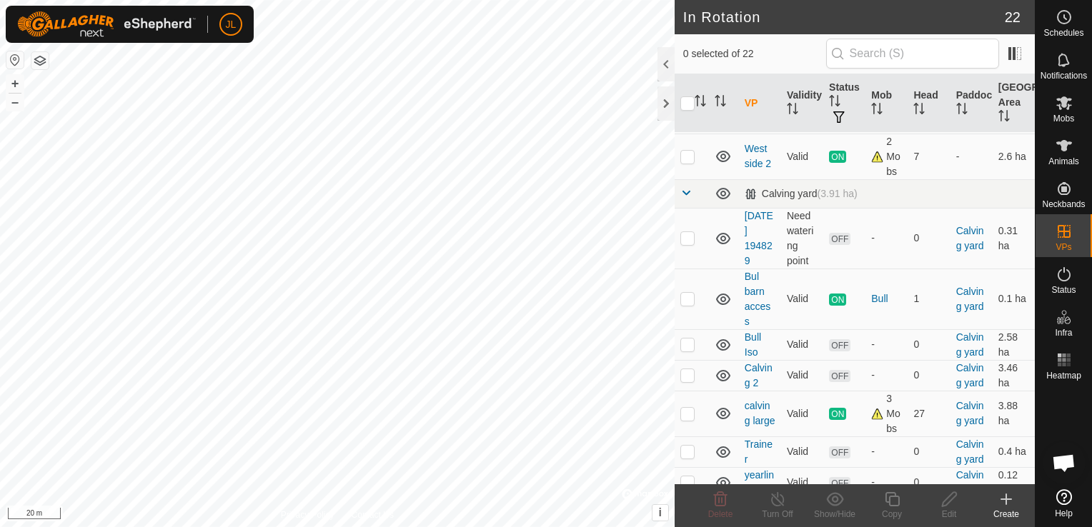
scroll to position [0, 0]
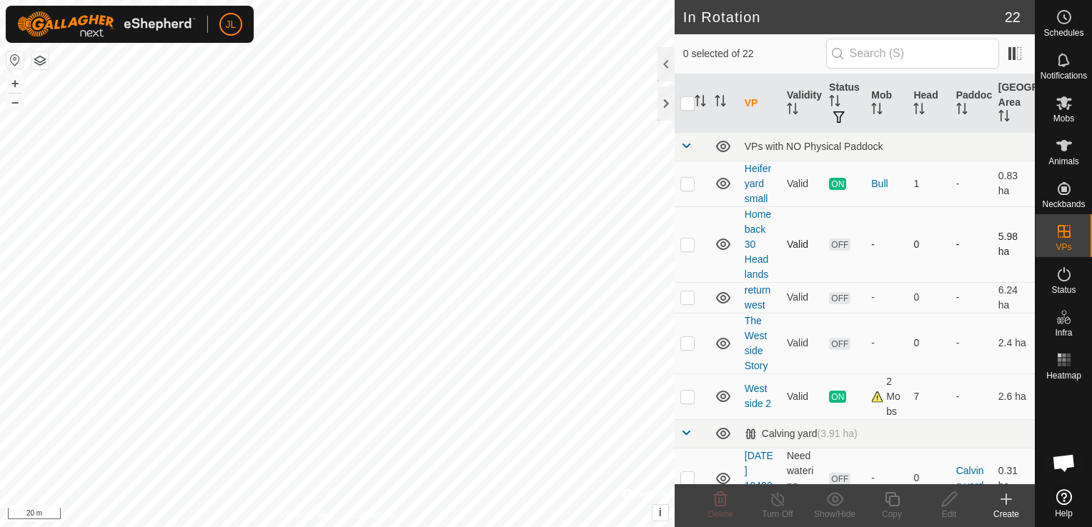
drag, startPoint x: 706, startPoint y: 269, endPoint x: 698, endPoint y: 257, distance: 14.5
click at [698, 257] on td at bounding box center [692, 245] width 34 height 76
checkbox input "true"
click at [808, 230] on td "Valid" at bounding box center [802, 245] width 42 height 76
click at [678, 186] on td at bounding box center [692, 184] width 34 height 46
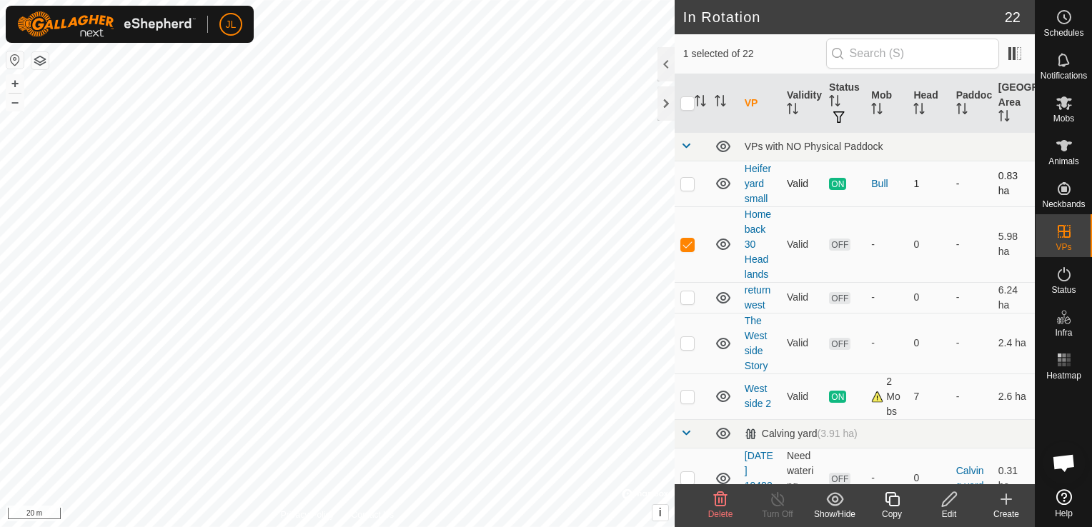
checkbox input "true"
click at [683, 236] on td at bounding box center [692, 245] width 34 height 76
checkbox input "false"
click at [685, 181] on p-checkbox at bounding box center [687, 183] width 14 height 11
checkbox input "false"
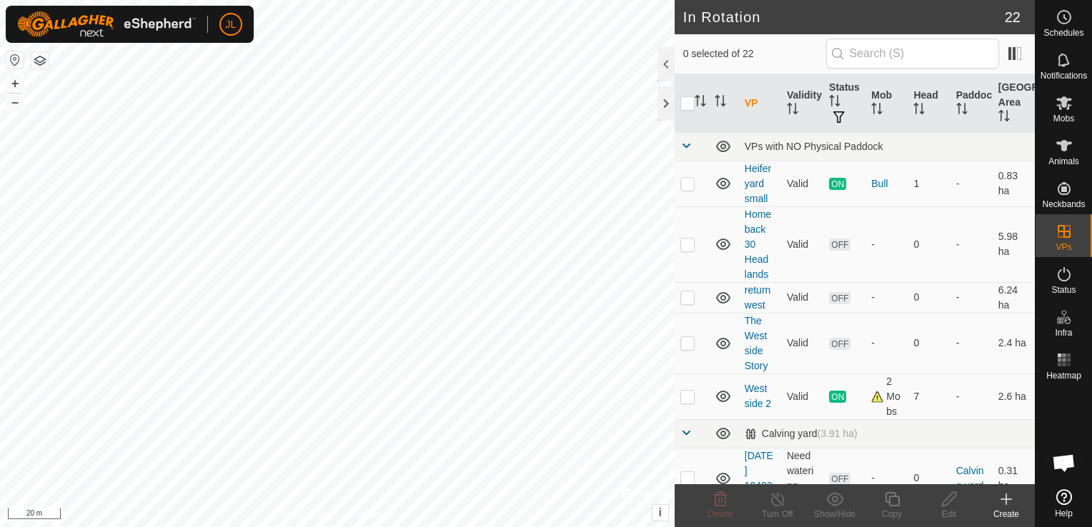
scroll to position [359, 0]
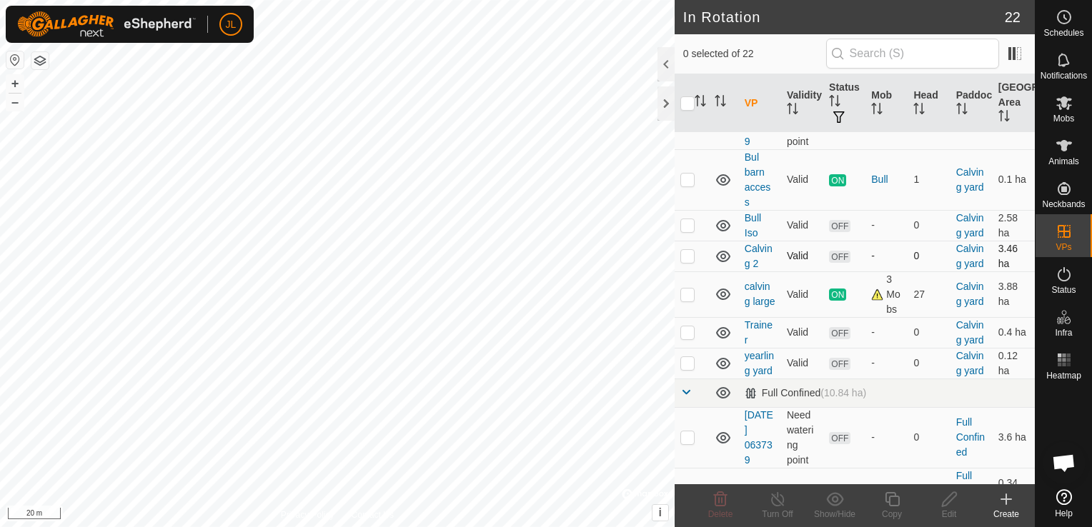
click at [686, 262] on p-checkbox at bounding box center [687, 255] width 14 height 11
checkbox input "true"
click at [951, 499] on icon at bounding box center [950, 499] width 18 height 17
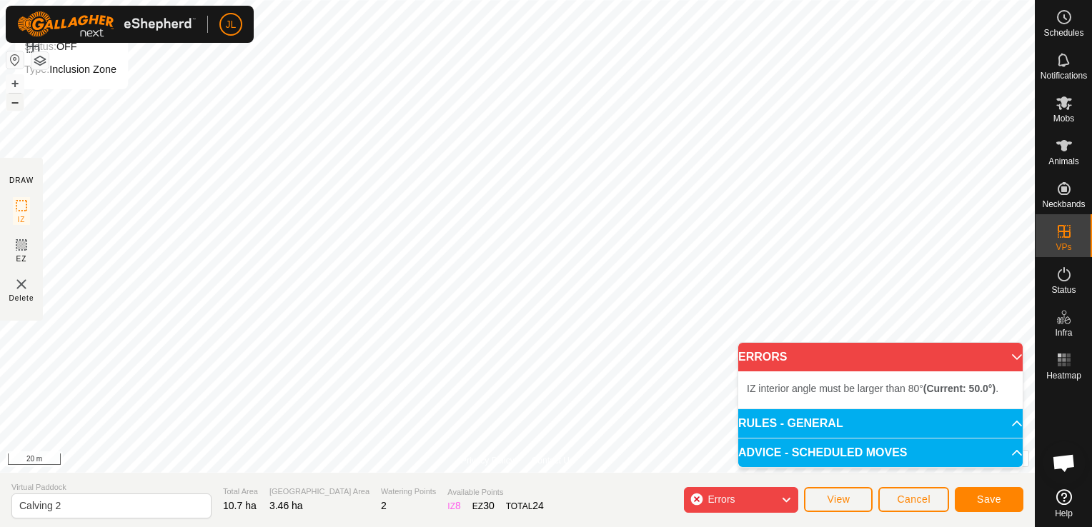
click at [12, 104] on button "–" at bounding box center [14, 102] width 17 height 17
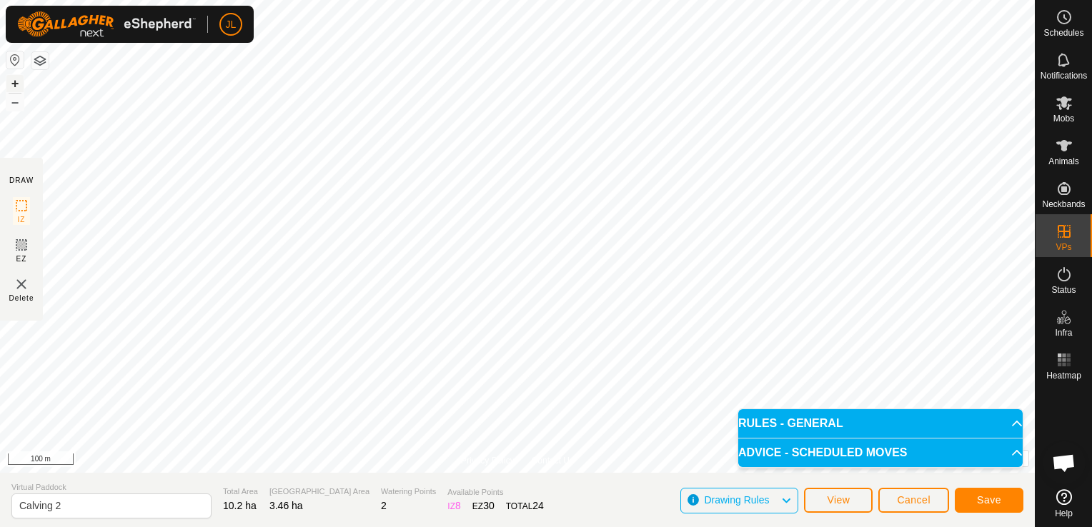
click at [14, 84] on button "+" at bounding box center [14, 83] width 17 height 17
click at [983, 496] on span "Save" at bounding box center [989, 500] width 24 height 11
click at [914, 499] on span "Cancel" at bounding box center [914, 500] width 34 height 11
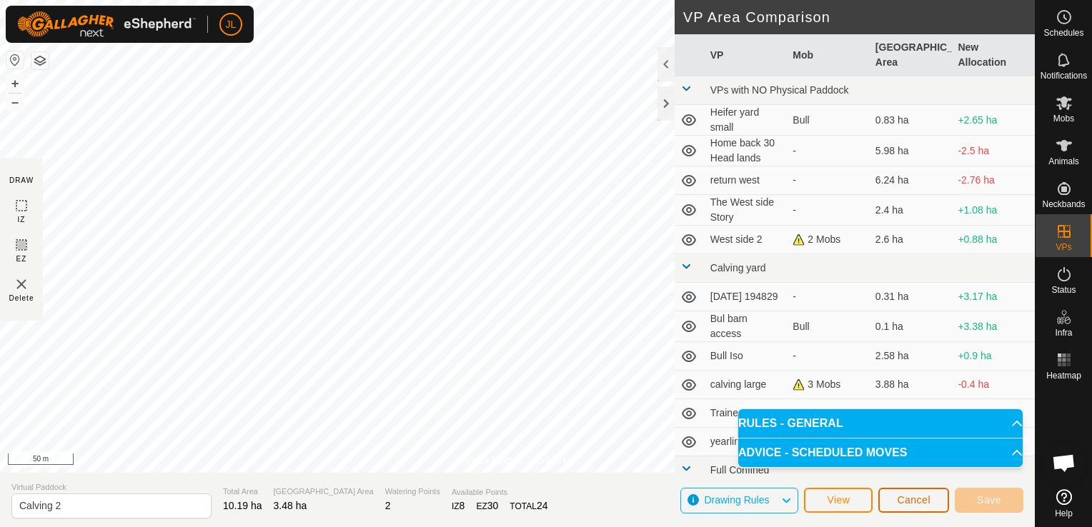
click at [914, 499] on span "Cancel" at bounding box center [914, 500] width 34 height 11
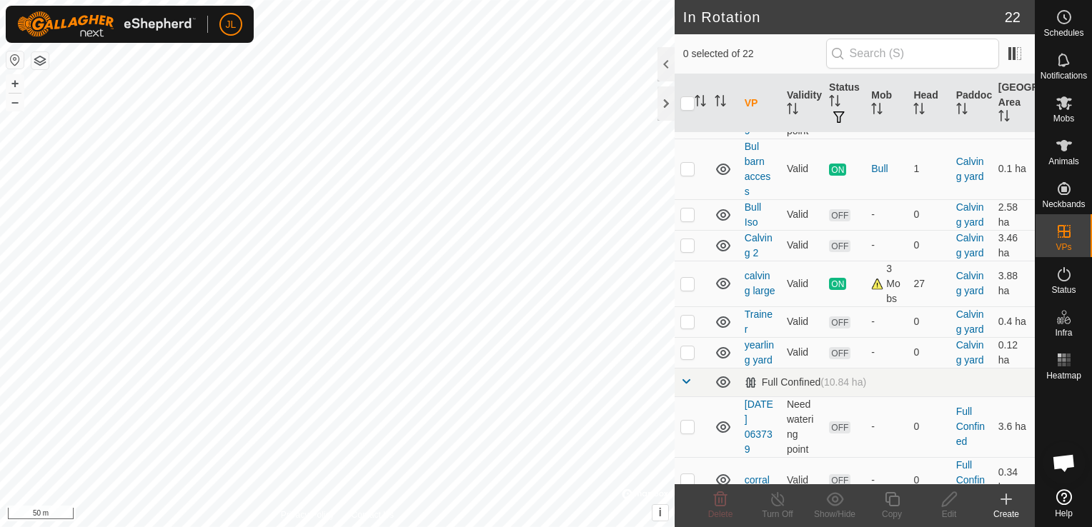
scroll to position [372, 0]
click at [687, 336] on td at bounding box center [692, 320] width 34 height 31
click at [689, 326] on p-checkbox at bounding box center [687, 319] width 14 height 11
checkbox input "false"
click at [686, 249] on p-checkbox at bounding box center [687, 243] width 14 height 11
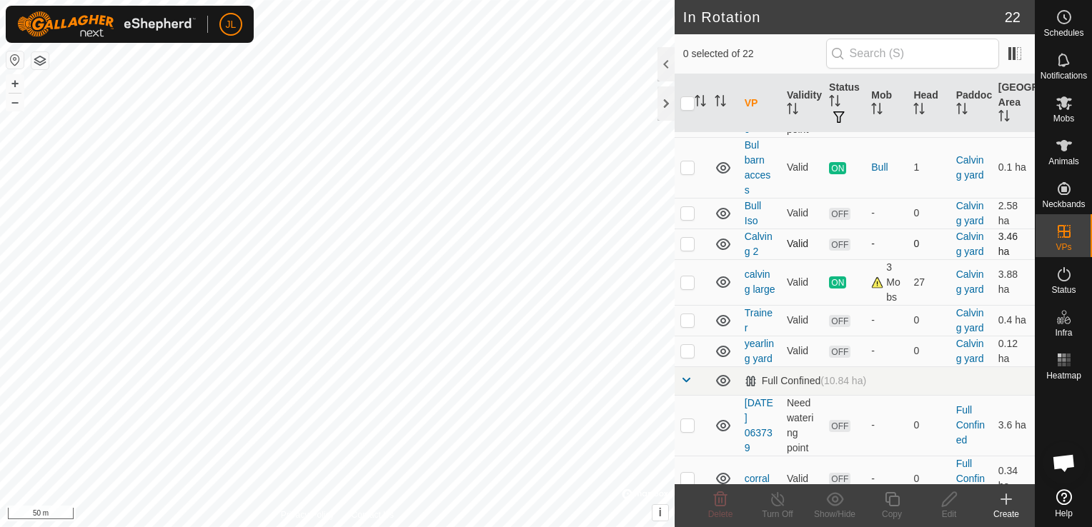
checkbox input "true"
click at [956, 502] on icon at bounding box center [950, 499] width 18 height 17
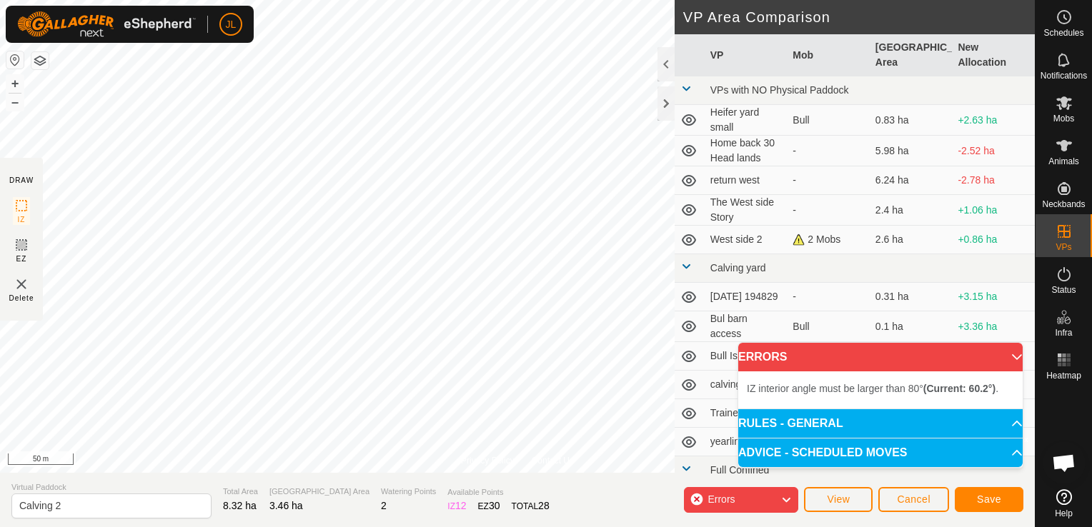
click at [675, 299] on div "Privacy Policy Contact Us Status: OFF Type: Inclusion Zone + – ⇧ i © Mapbox , ©…" at bounding box center [517, 263] width 1035 height 527
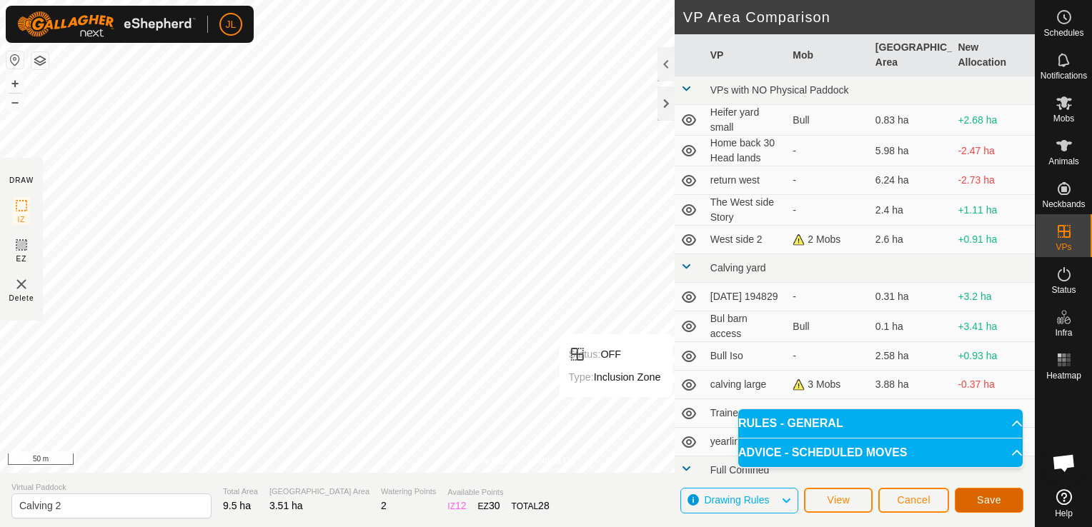
click at [988, 500] on span "Save" at bounding box center [989, 500] width 24 height 11
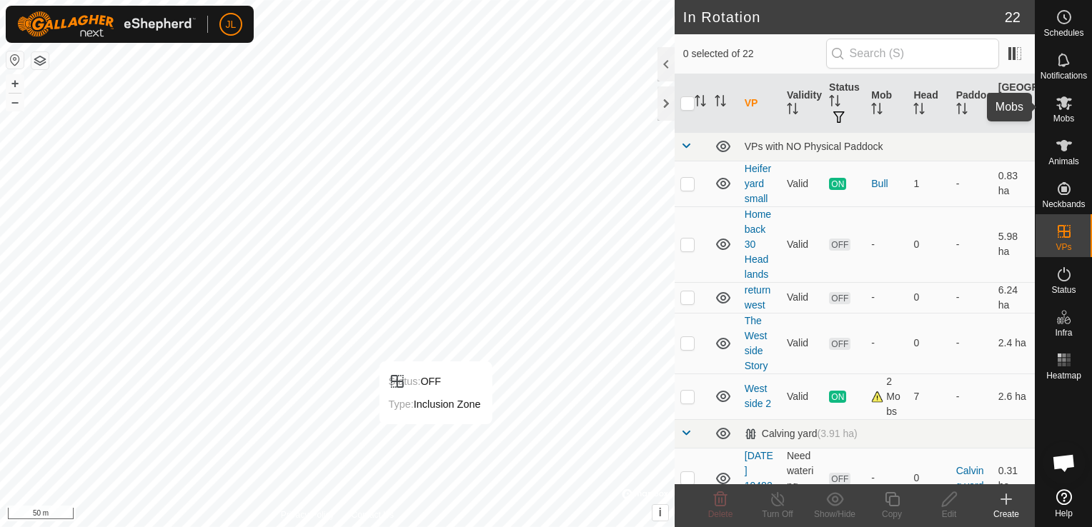
click at [1058, 111] on div "JL Schedules Notifications Mobs Animals Neckbands VPs Status Infra Heatmap Help…" at bounding box center [546, 263] width 1092 height 527
click at [1058, 111] on icon at bounding box center [1064, 102] width 17 height 17
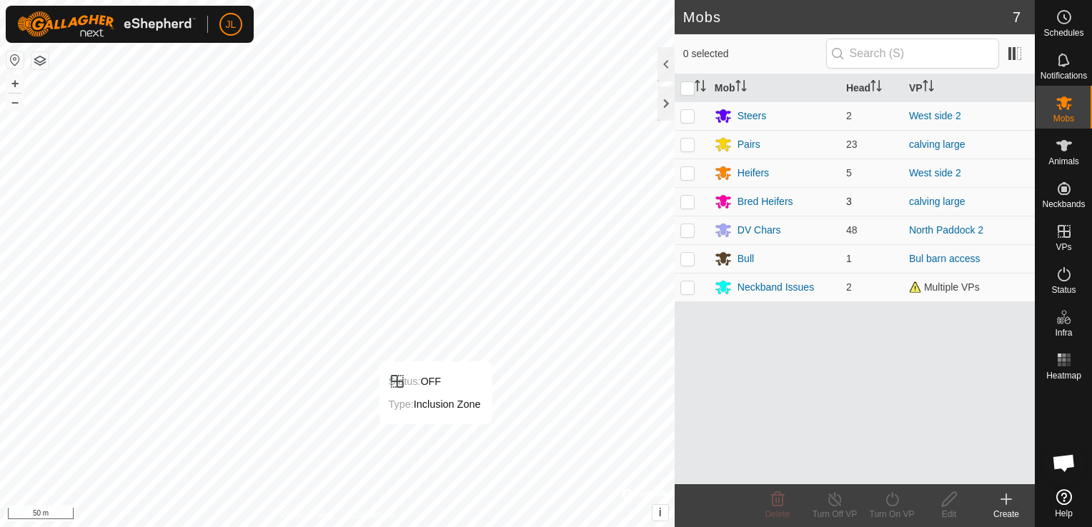
click at [689, 199] on p-checkbox at bounding box center [687, 201] width 14 height 11
checkbox input "true"
click at [686, 144] on p-checkbox at bounding box center [687, 144] width 14 height 11
checkbox input "true"
click at [896, 503] on icon at bounding box center [891, 499] width 13 height 14
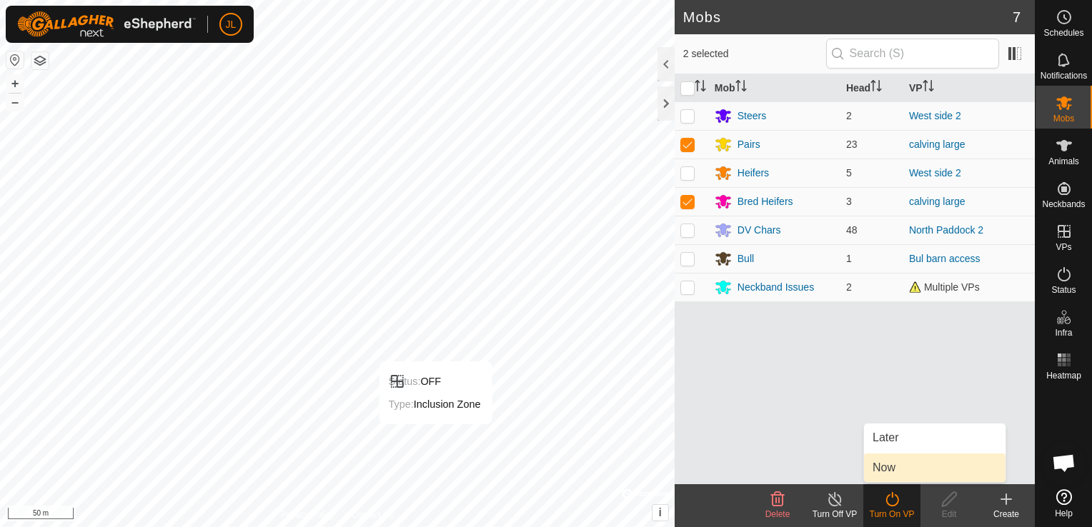
click at [897, 467] on link "Now" at bounding box center [935, 468] width 142 height 29
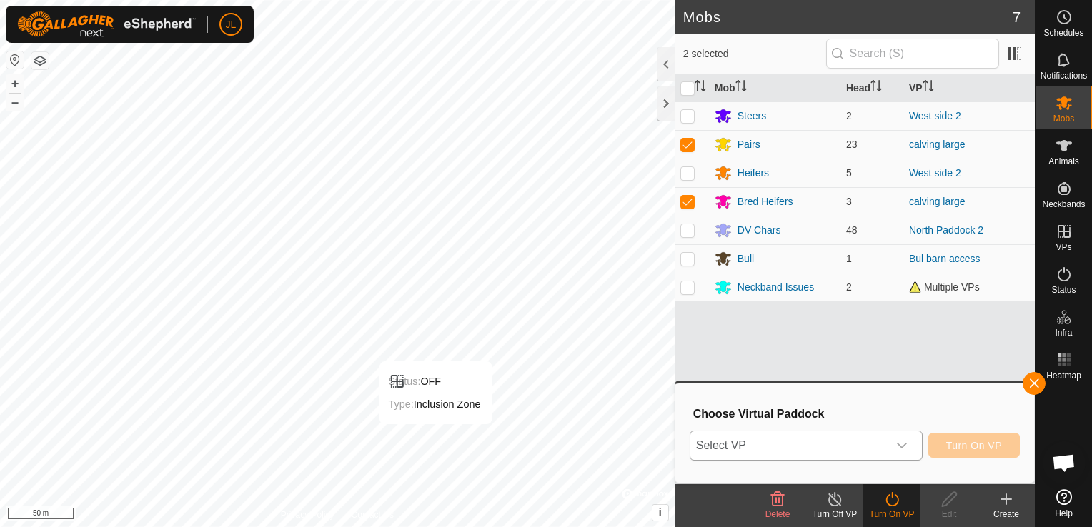
click at [906, 446] on icon "dropdown trigger" at bounding box center [902, 446] width 10 height 6
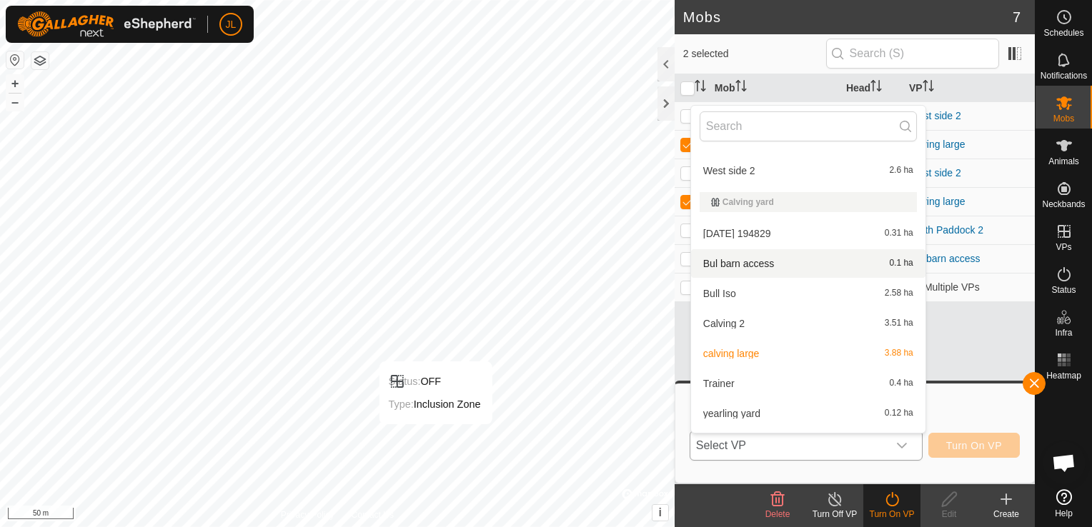
scroll to position [162, 0]
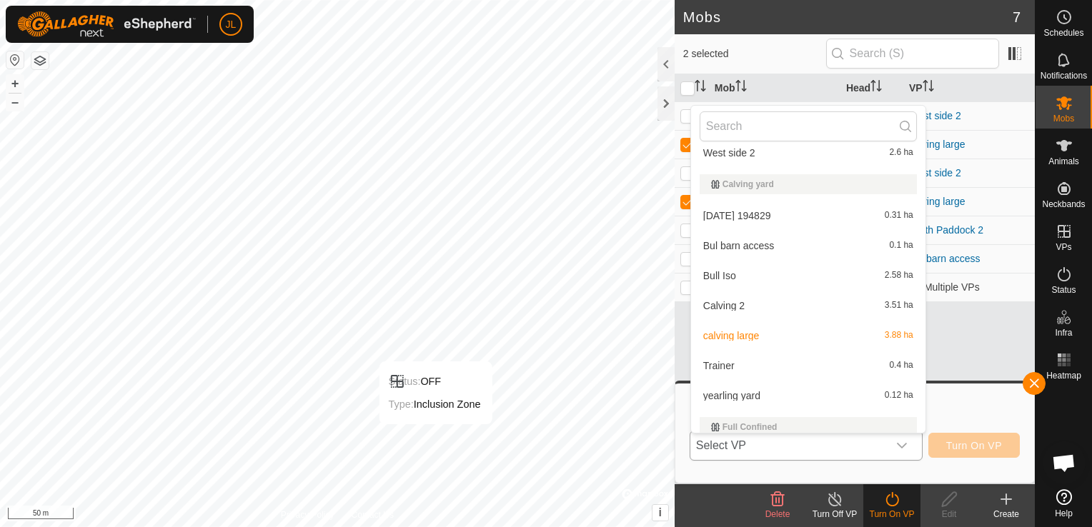
click at [770, 308] on li "Calving 2 3.51 ha" at bounding box center [808, 306] width 234 height 29
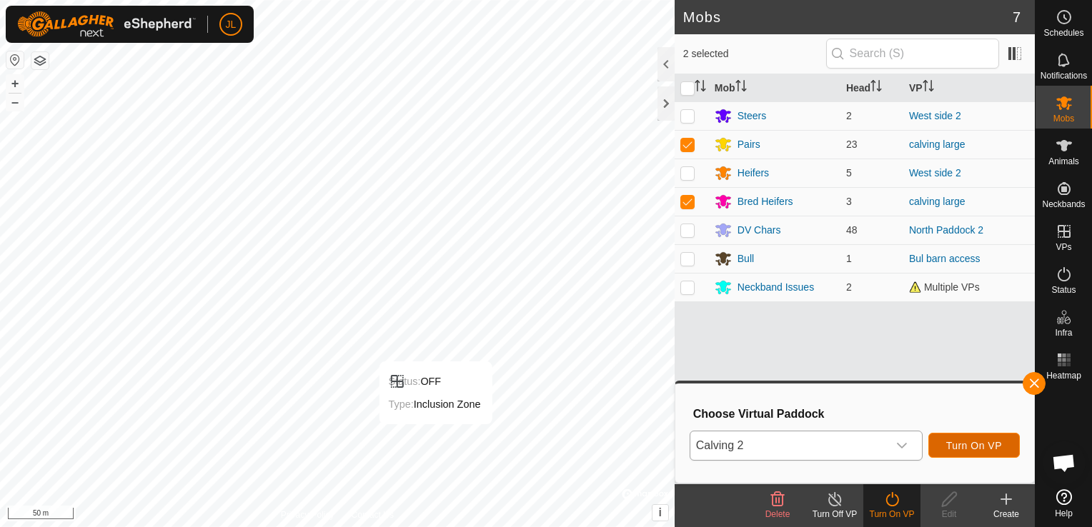
click at [963, 444] on span "Turn On VP" at bounding box center [974, 445] width 56 height 11
